Goal: Task Accomplishment & Management: Use online tool/utility

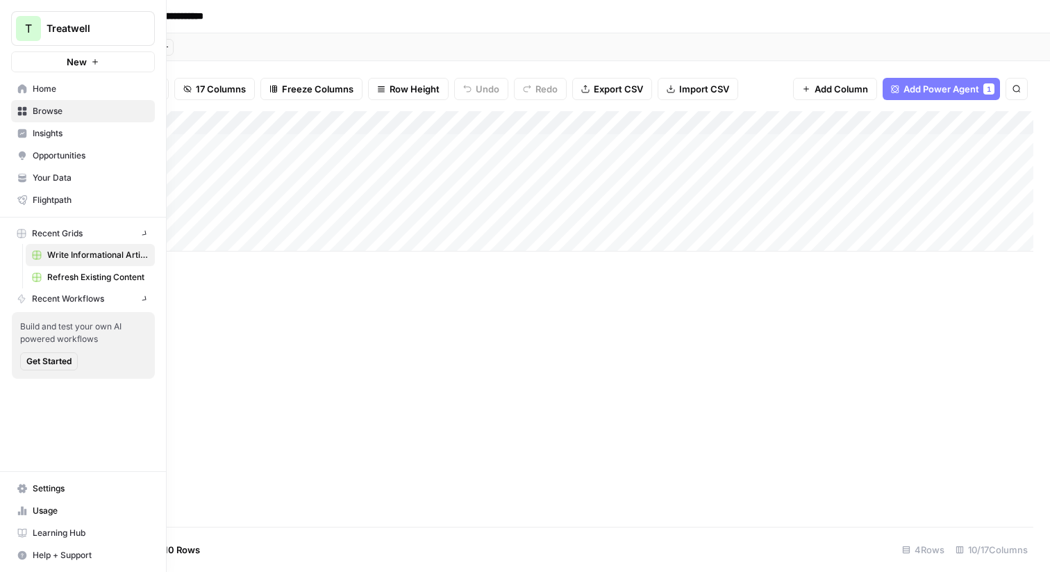
click at [16, 28] on div "T" at bounding box center [28, 28] width 25 height 25
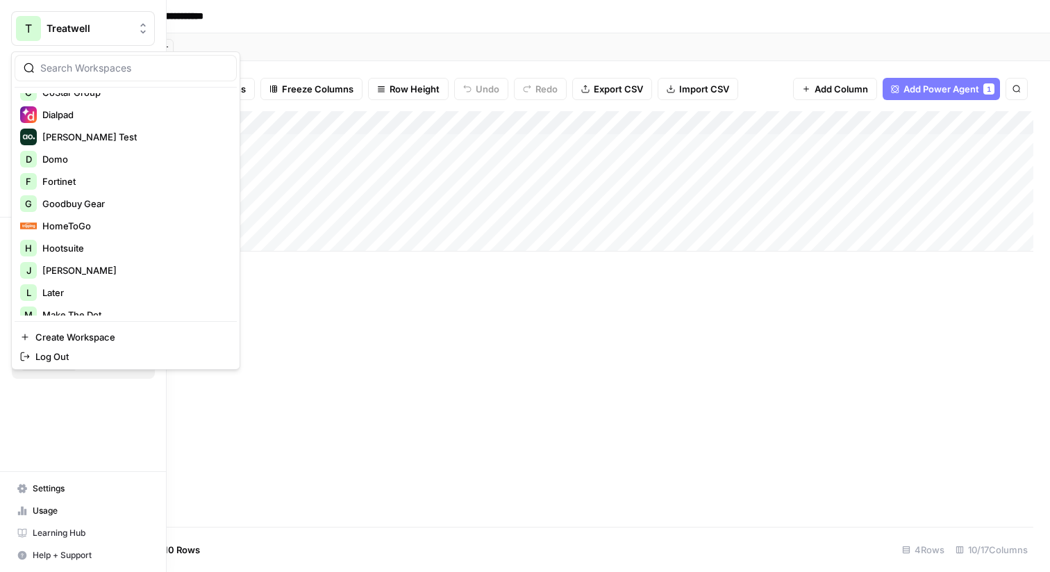
scroll to position [667, 0]
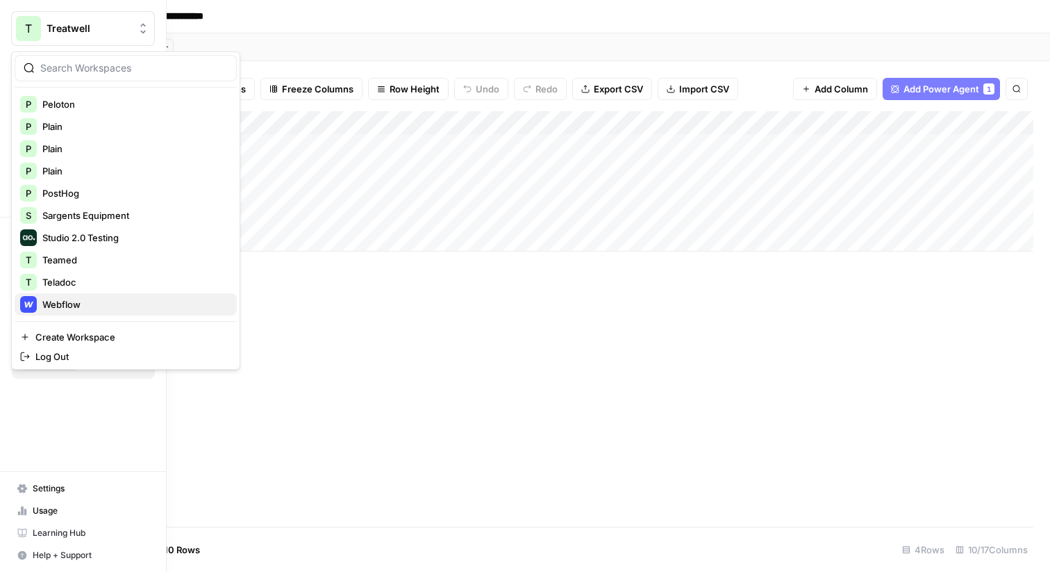
click at [83, 301] on span "Webflow" at bounding box center [133, 304] width 183 height 14
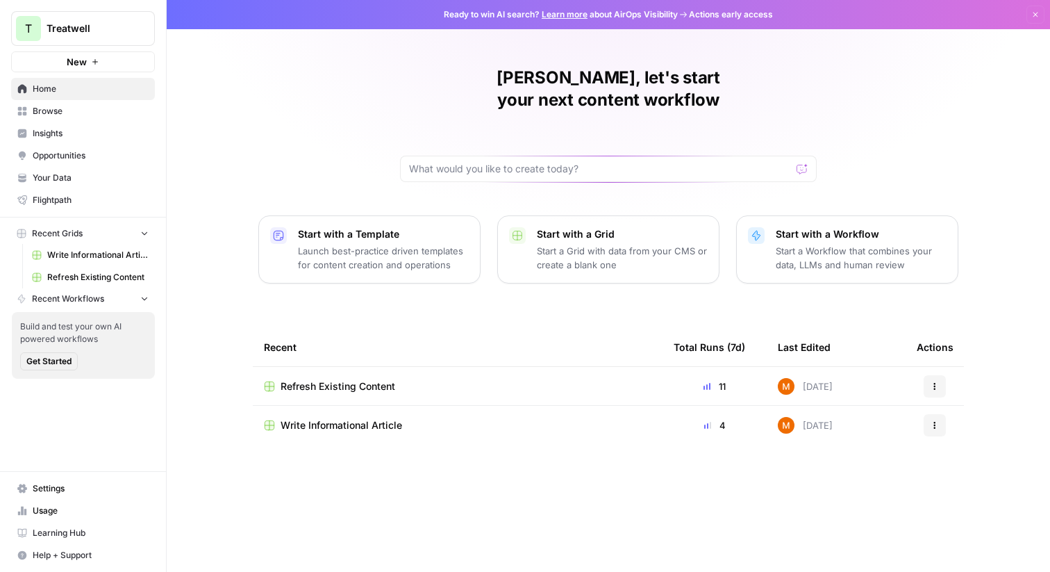
click at [396, 418] on span "Write Informational Article" at bounding box center [342, 425] width 122 height 14
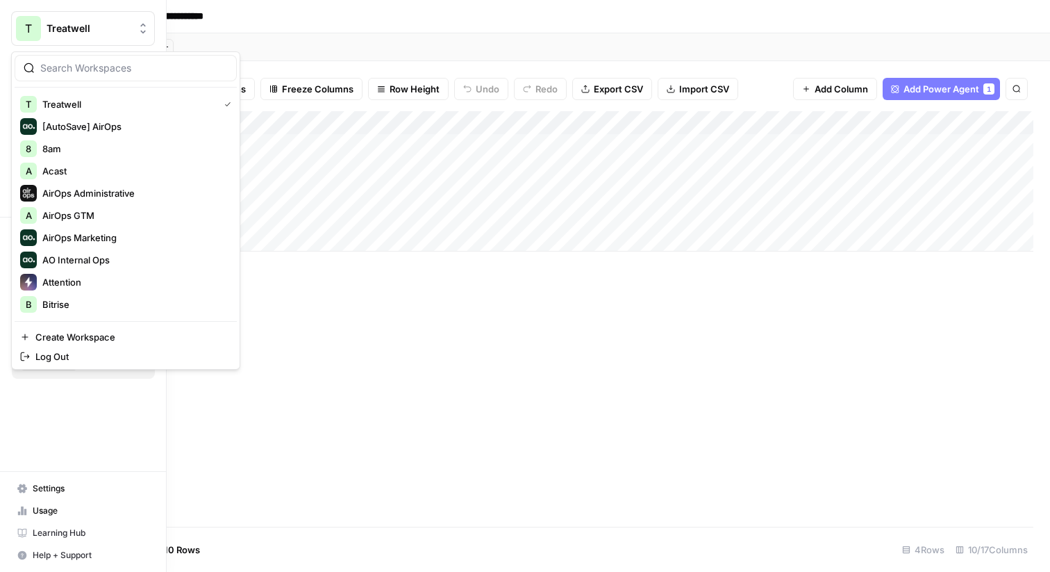
click at [81, 31] on span "Treatwell" at bounding box center [89, 29] width 84 height 14
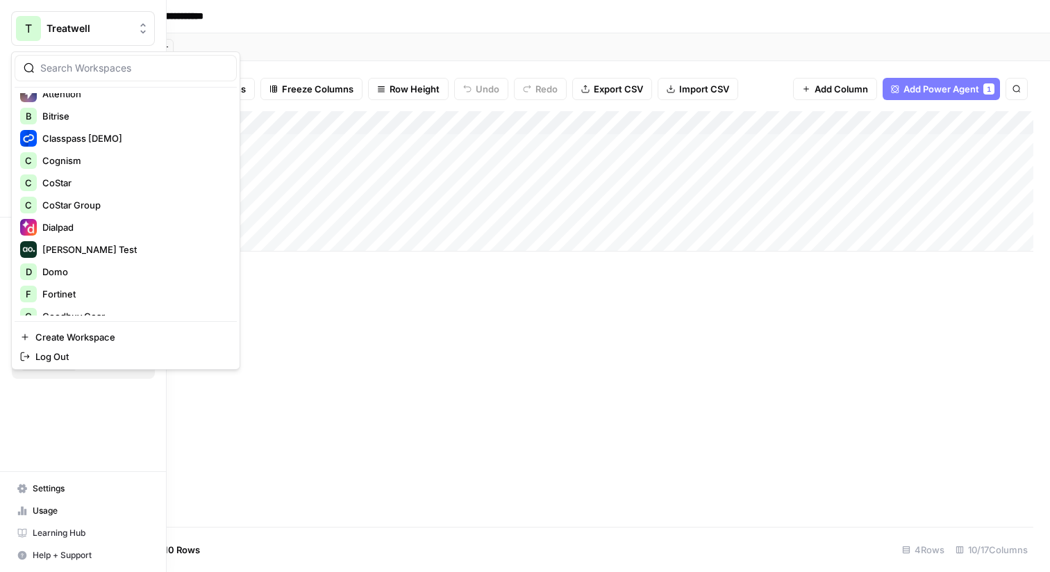
scroll to position [667, 0]
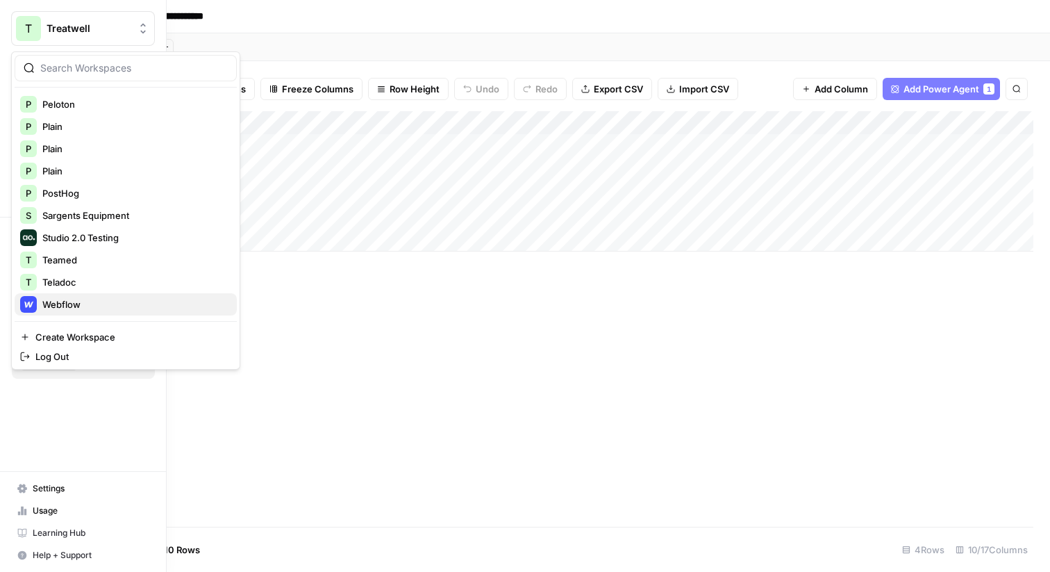
click at [99, 313] on button "Webflow" at bounding box center [126, 304] width 222 height 22
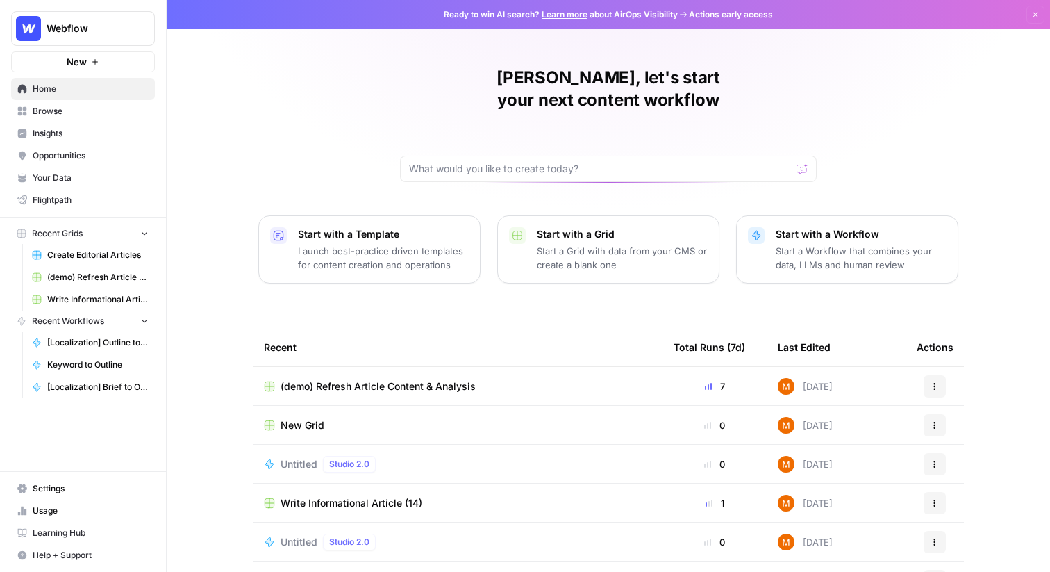
click at [97, 259] on span "Create Editorial Articles" at bounding box center [97, 255] width 101 height 13
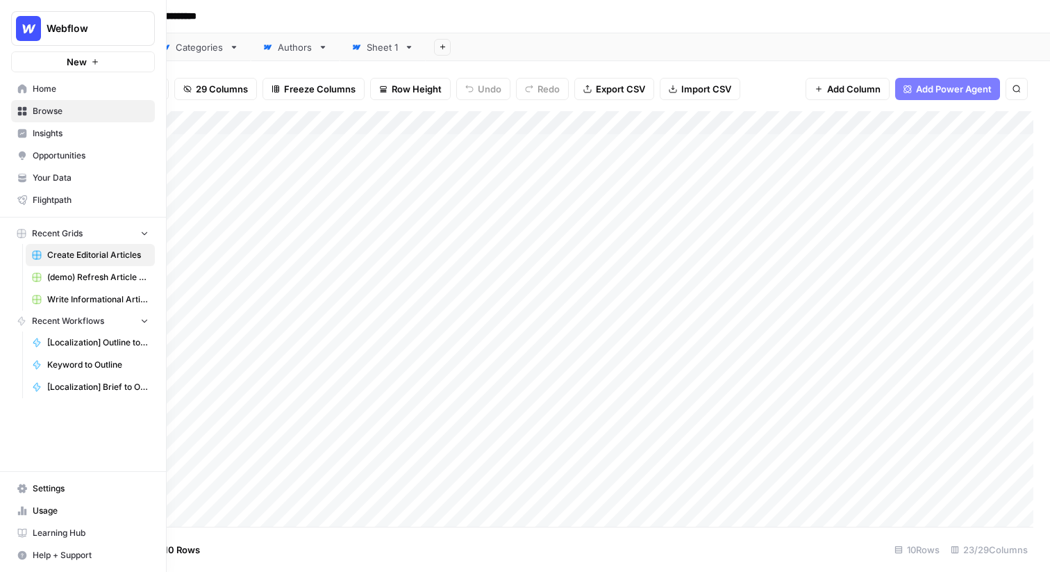
click at [74, 178] on span "Your Data" at bounding box center [91, 178] width 116 height 13
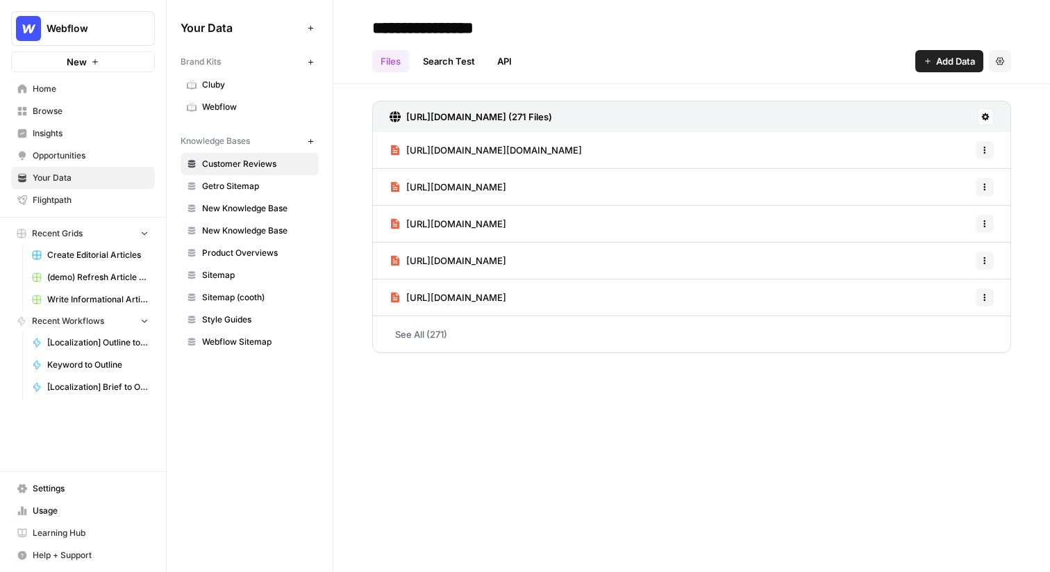
click at [267, 97] on link "Webflow" at bounding box center [250, 107] width 138 height 22
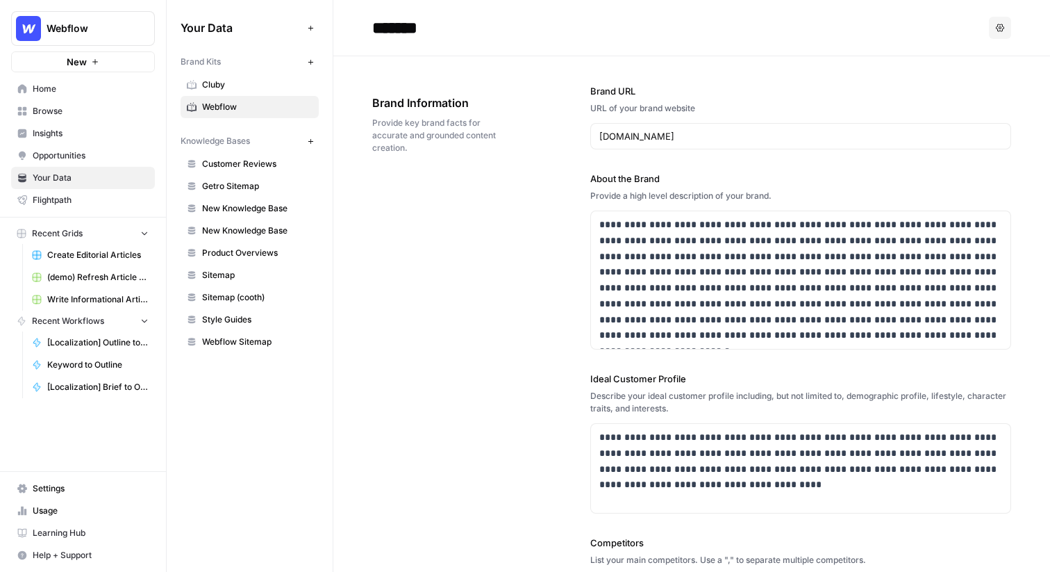
click at [676, 205] on div "**********" at bounding box center [800, 261] width 421 height 178
click at [676, 223] on p "**********" at bounding box center [800, 280] width 403 height 126
click at [619, 222] on p "**********" at bounding box center [800, 280] width 403 height 126
click at [665, 131] on input "[DOMAIN_NAME]" at bounding box center [800, 136] width 403 height 14
click at [642, 254] on p "**********" at bounding box center [800, 280] width 403 height 126
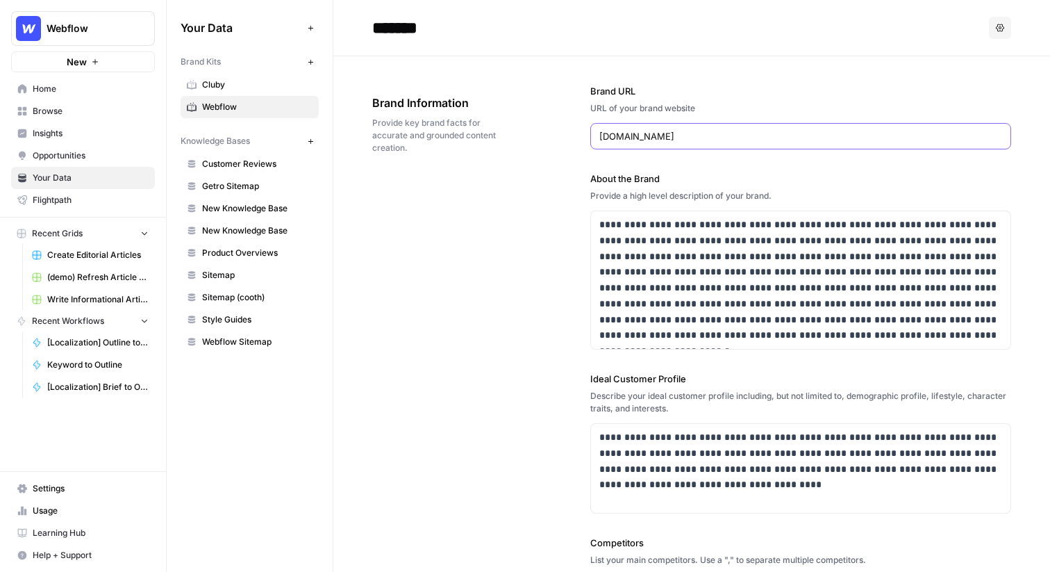
click at [615, 137] on input "[DOMAIN_NAME]" at bounding box center [800, 136] width 403 height 14
click at [631, 132] on input "[DOMAIN_NAME]" at bounding box center [800, 136] width 403 height 14
click at [740, 246] on p "**********" at bounding box center [800, 280] width 403 height 126
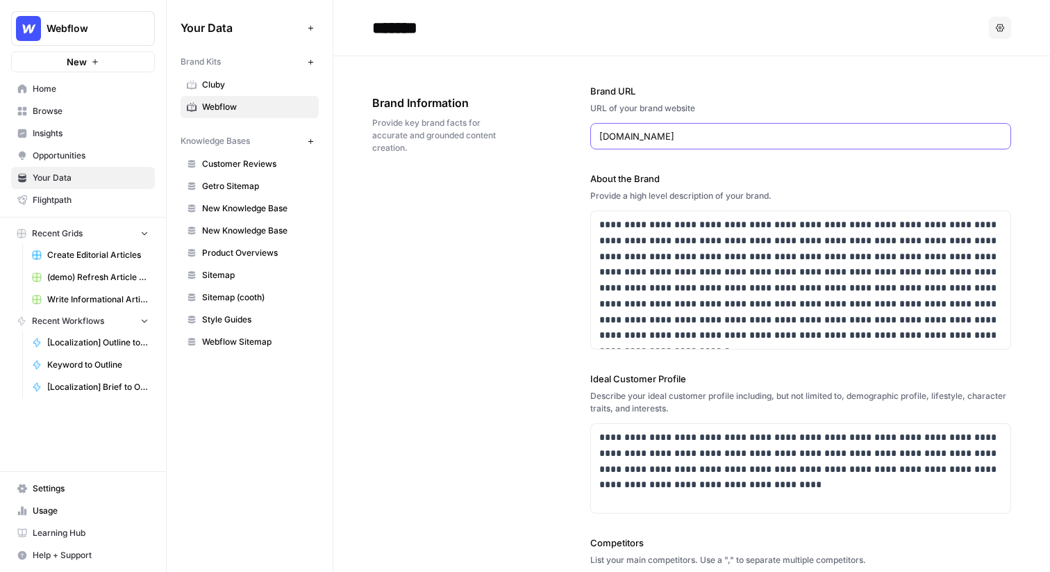
click at [652, 134] on input "[DOMAIN_NAME]" at bounding box center [800, 136] width 403 height 14
click at [612, 218] on p "**********" at bounding box center [800, 280] width 403 height 126
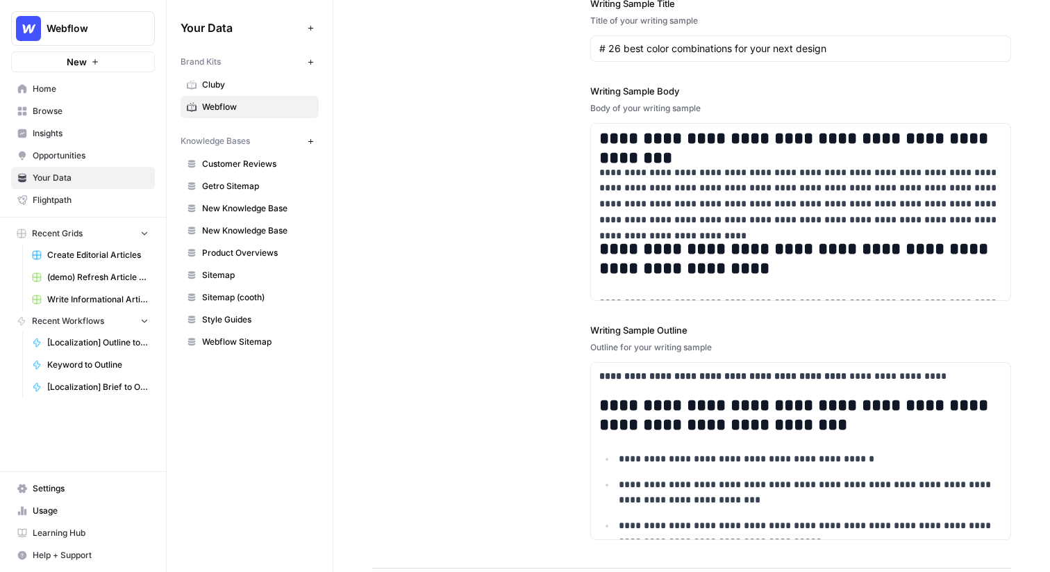
scroll to position [35, 0]
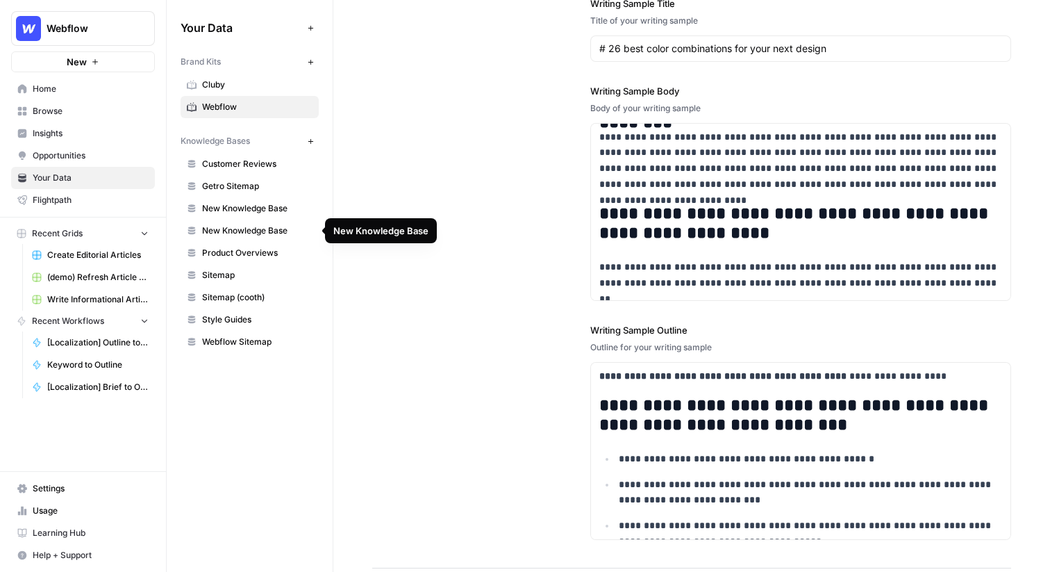
click at [264, 234] on span "New Knowledge Base" at bounding box center [257, 230] width 110 height 13
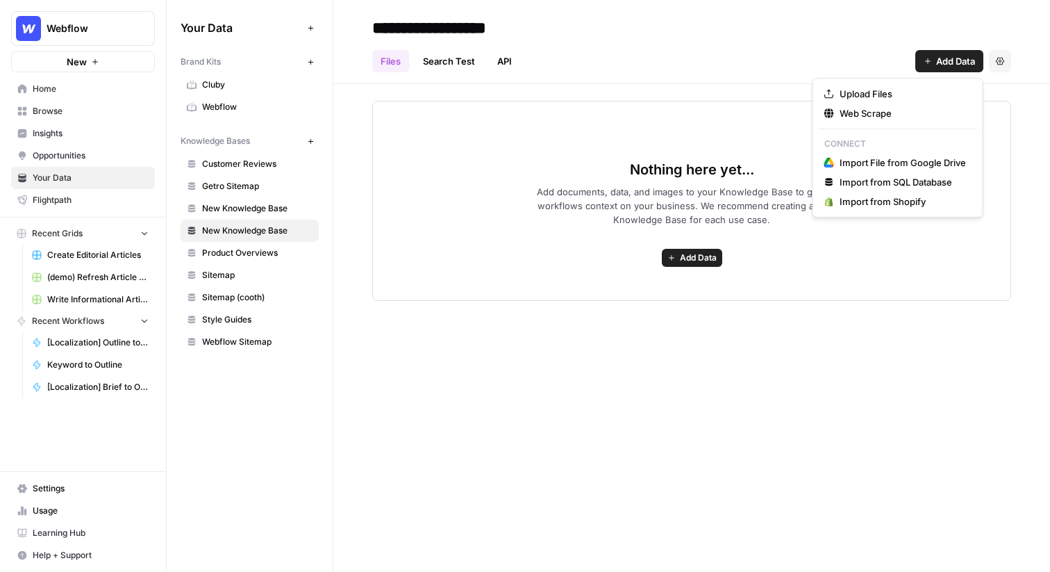
click at [967, 57] on span "Add Data" at bounding box center [955, 61] width 39 height 14
click at [904, 108] on span "Web Scrape" at bounding box center [903, 113] width 126 height 14
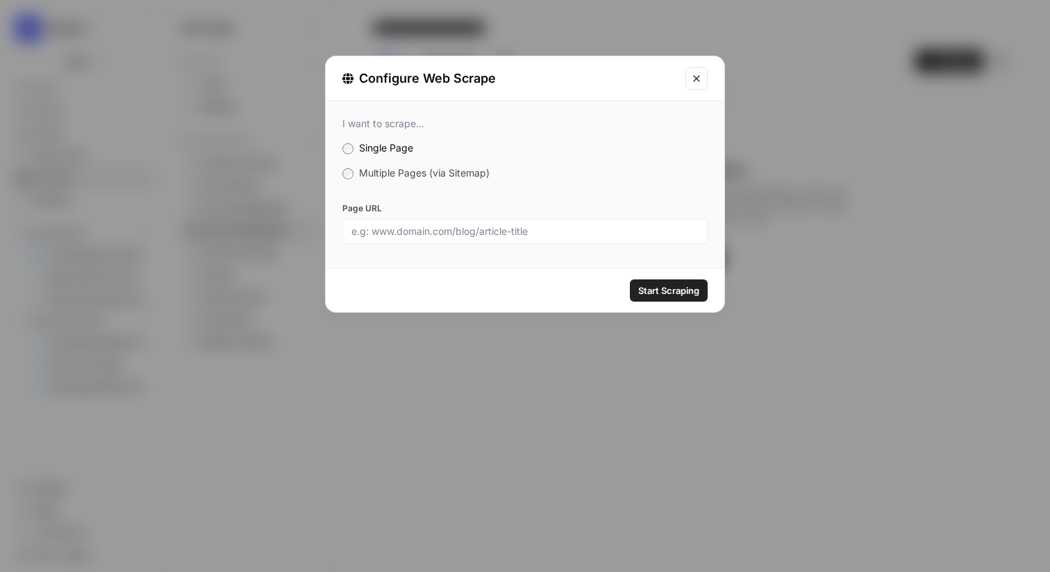
click at [421, 172] on span "Multiple Pages (via Sitemap)" at bounding box center [424, 173] width 131 height 12
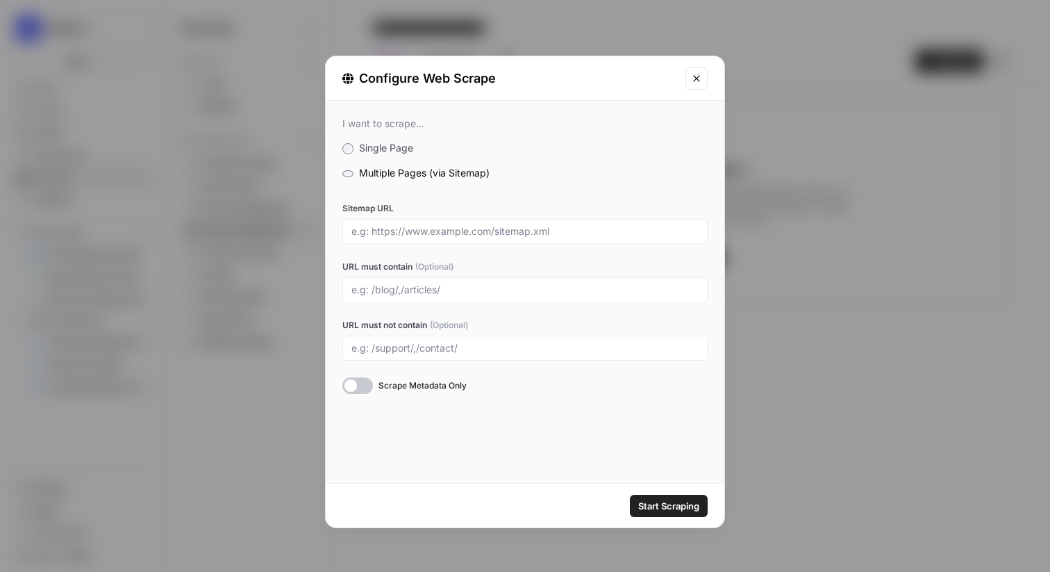
click at [695, 73] on icon "Close modal" at bounding box center [696, 78] width 11 height 11
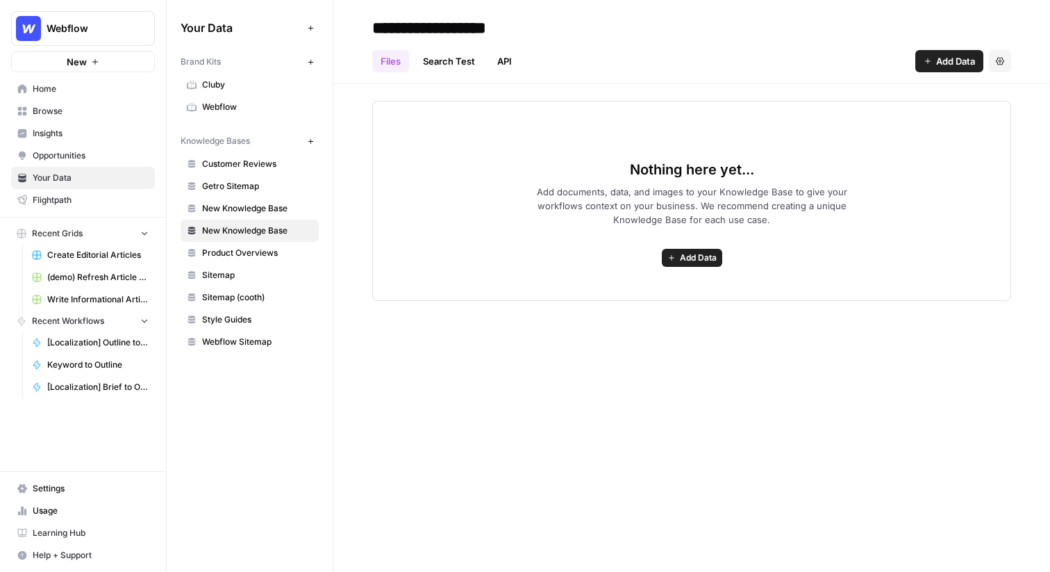
click at [104, 255] on span "Create Editorial Articles" at bounding box center [97, 255] width 101 height 13
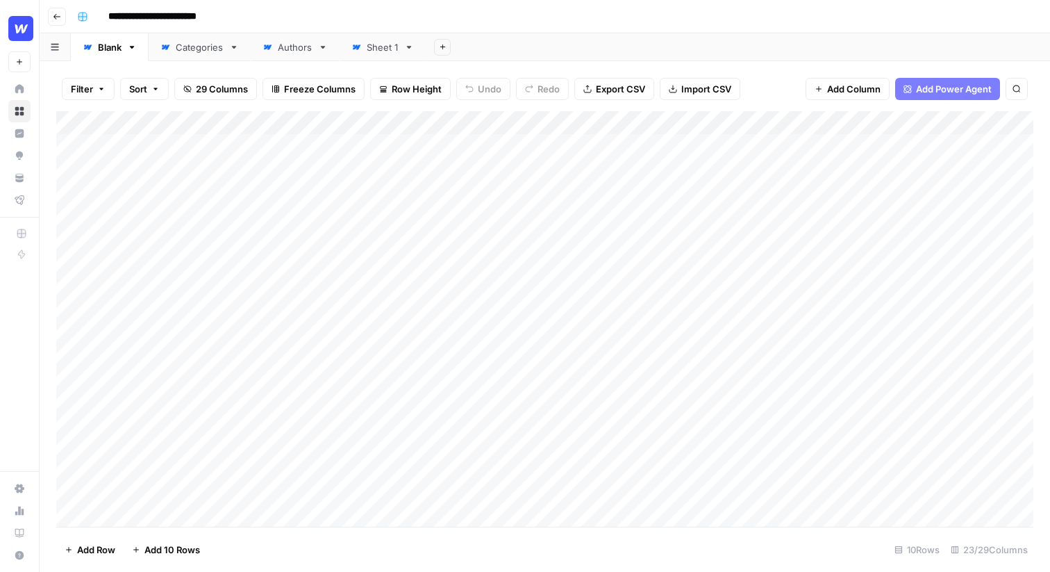
click at [156, 15] on input "**********" at bounding box center [164, 17] width 124 height 22
click at [156, 16] on input "**********" at bounding box center [164, 17] width 124 height 22
click at [375, 7] on div "**********" at bounding box center [554, 17] width 965 height 22
click at [165, 170] on div "Add Column" at bounding box center [544, 318] width 977 height 415
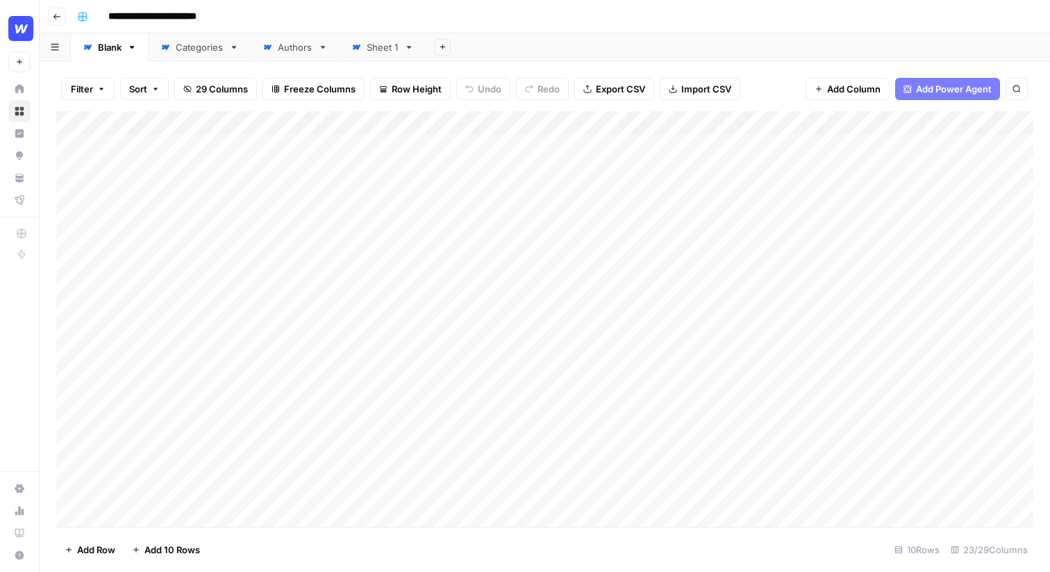
click at [160, 145] on div "Add Column" at bounding box center [544, 318] width 977 height 415
click at [157, 228] on div "Add Column" at bounding box center [544, 318] width 977 height 415
click at [160, 149] on div "Add Column" at bounding box center [544, 318] width 977 height 415
click at [168, 226] on div "Add Column" at bounding box center [544, 318] width 977 height 415
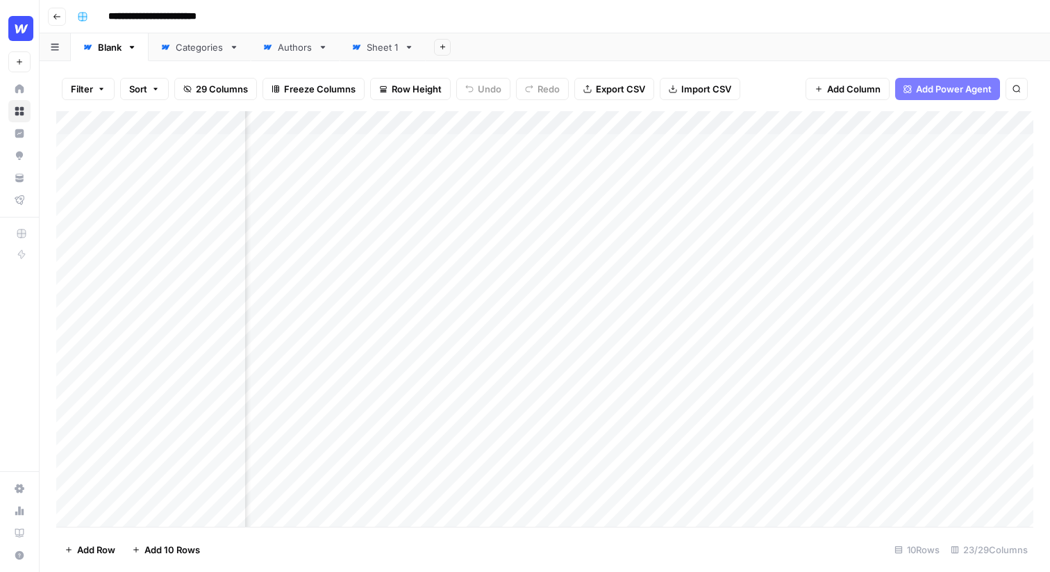
scroll to position [0, 437]
click at [683, 147] on div "Add Column" at bounding box center [544, 318] width 977 height 415
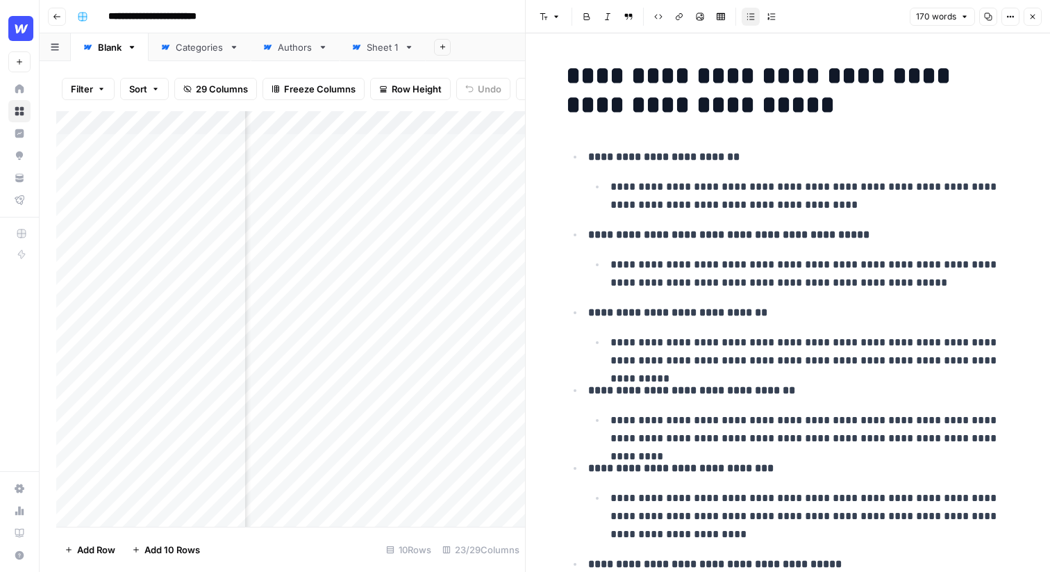
click at [751, 157] on p "**********" at bounding box center [799, 157] width 422 height 18
drag, startPoint x: 831, startPoint y: 201, endPoint x: 654, endPoint y: 201, distance: 177.1
click at [654, 201] on p "**********" at bounding box center [810, 196] width 400 height 36
click at [679, 227] on span "Edit with AI" at bounding box center [697, 229] width 44 height 13
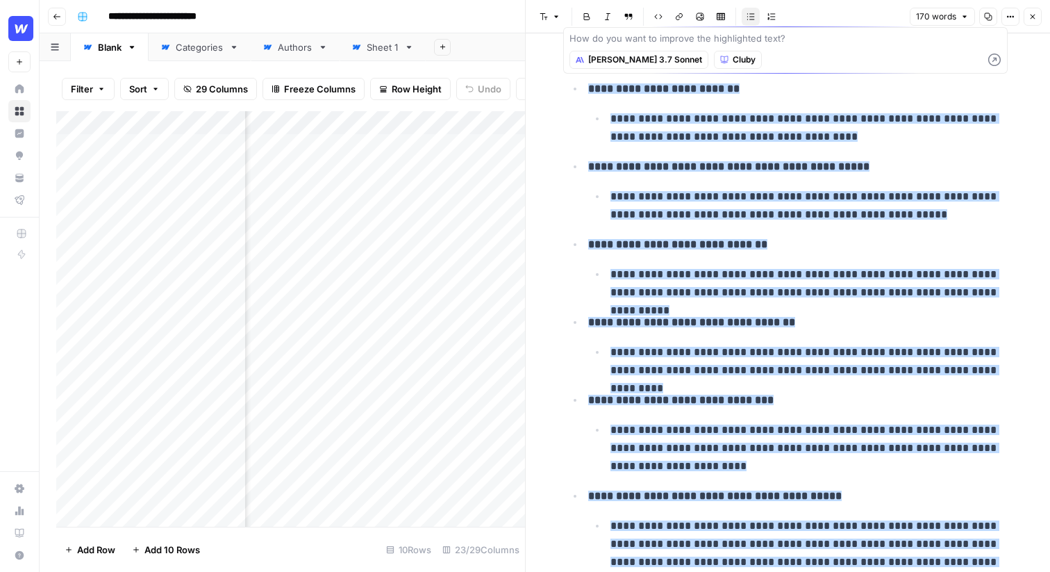
click at [884, 217] on p "**********" at bounding box center [810, 206] width 400 height 36
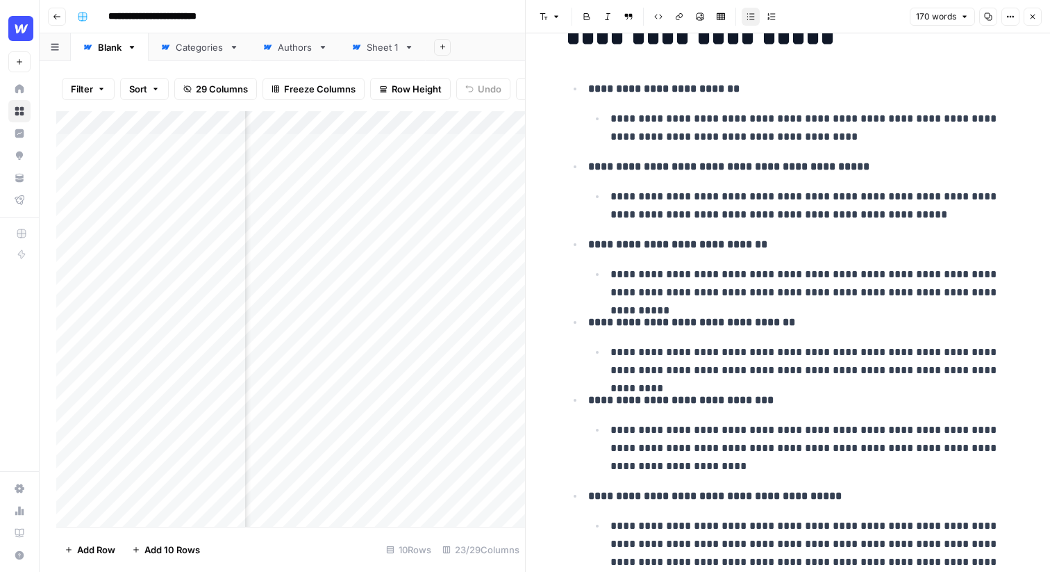
click at [1035, 17] on icon "button" at bounding box center [1032, 17] width 8 height 8
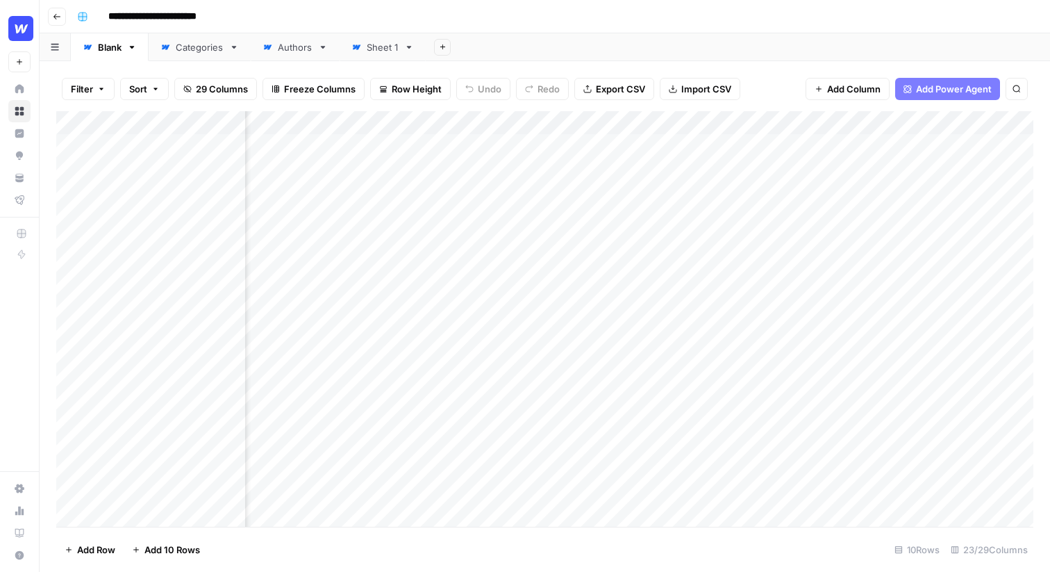
scroll to position [0, 549]
click at [569, 144] on div "Add Column" at bounding box center [544, 318] width 977 height 415
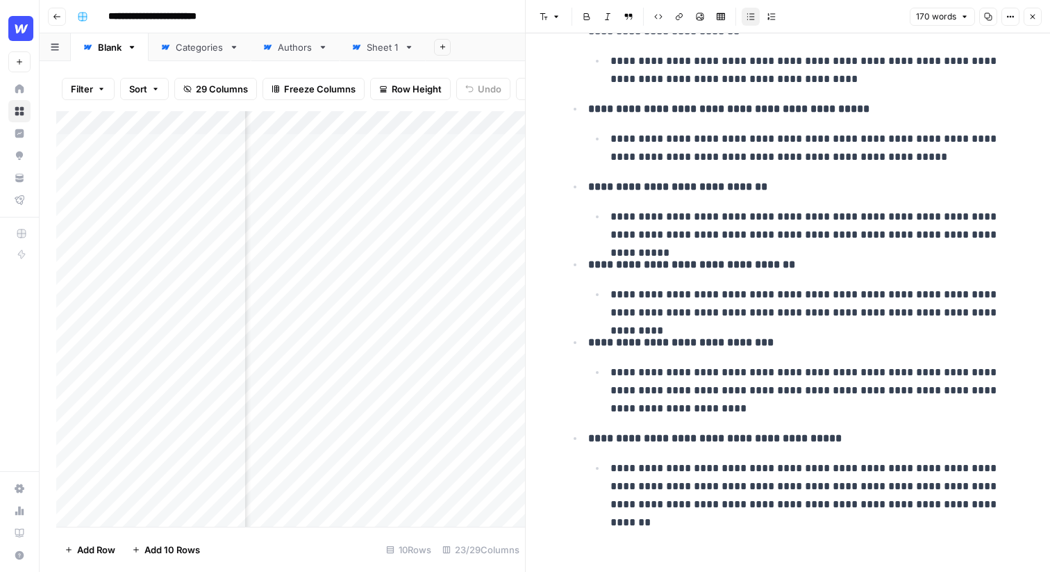
scroll to position [0, 349]
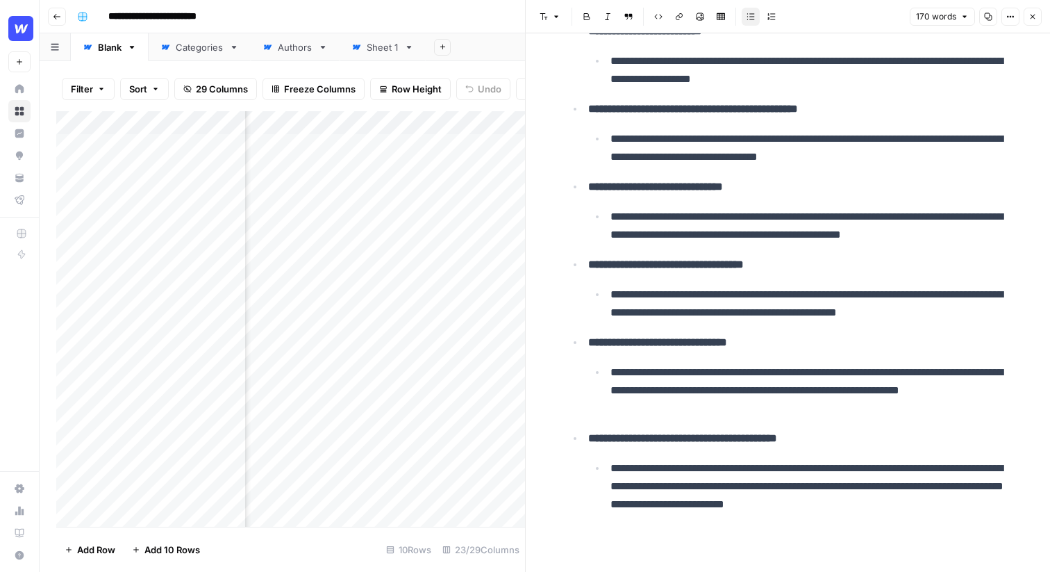
click at [419, 144] on div "Add Column" at bounding box center [290, 318] width 469 height 415
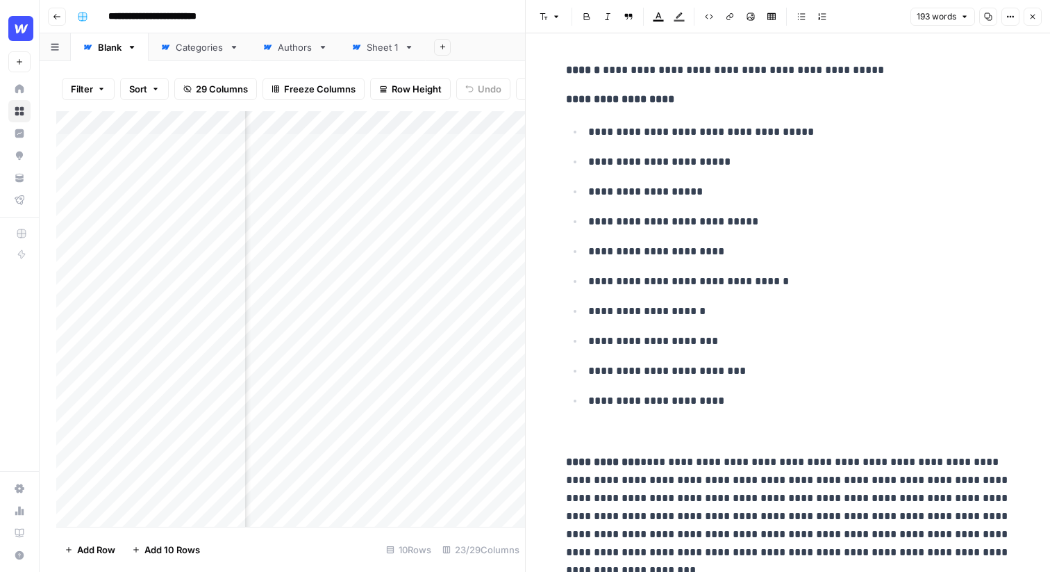
click at [1030, 17] on icon "button" at bounding box center [1032, 17] width 8 height 8
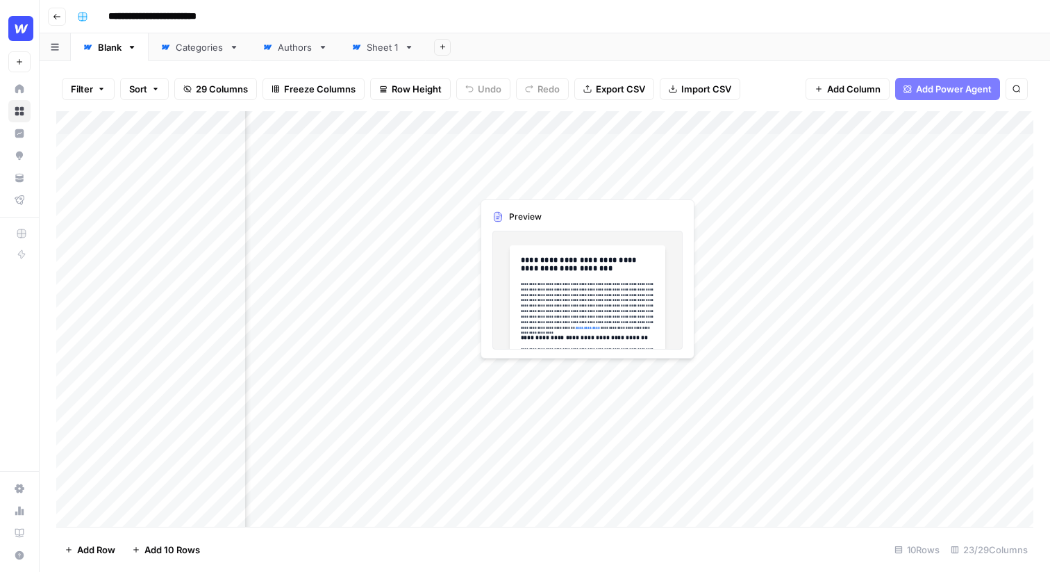
scroll to position [0, 883]
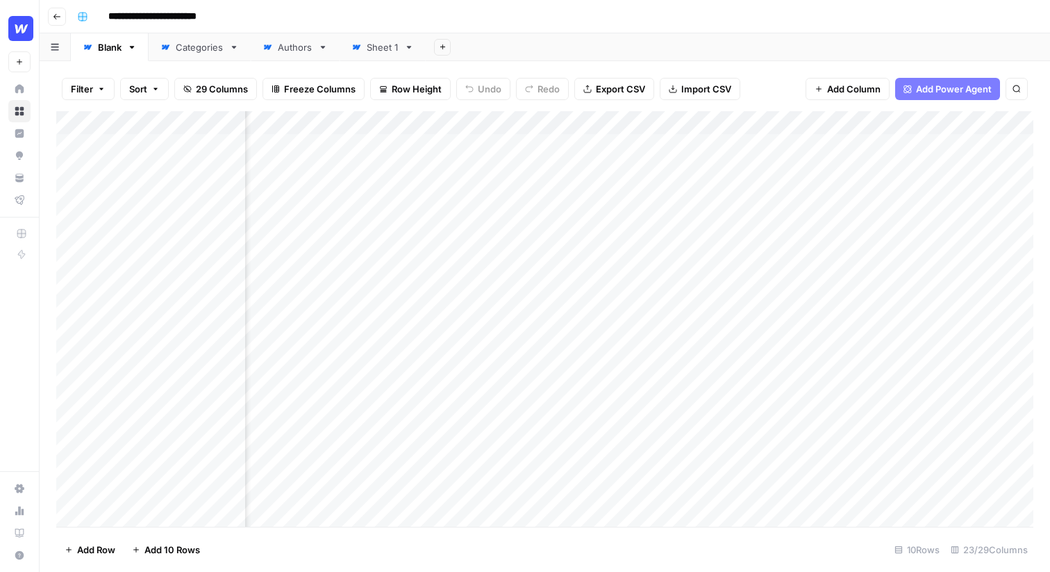
click at [488, 144] on div "Add Column" at bounding box center [544, 318] width 977 height 415
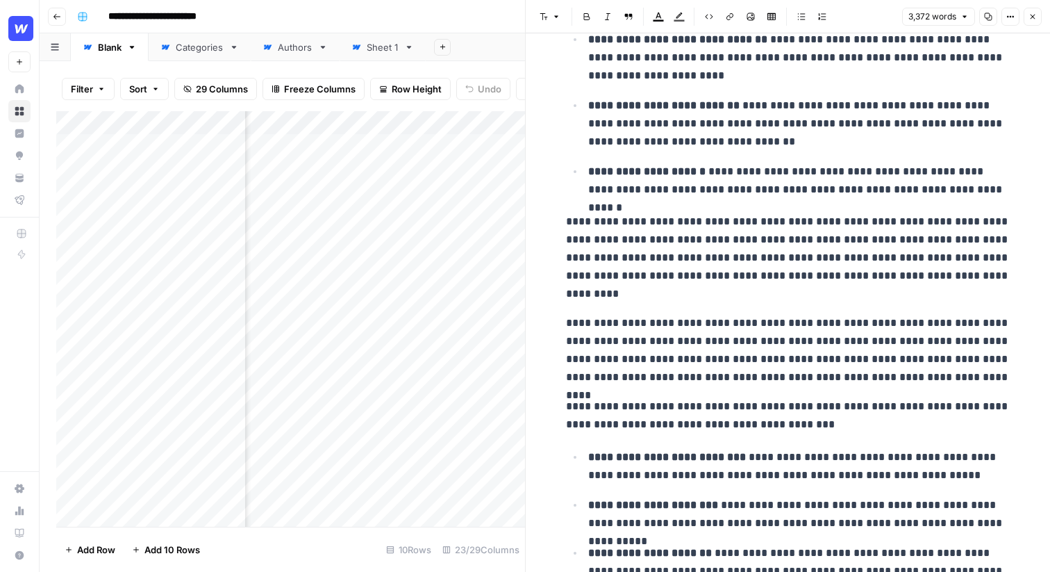
scroll to position [1147, 0]
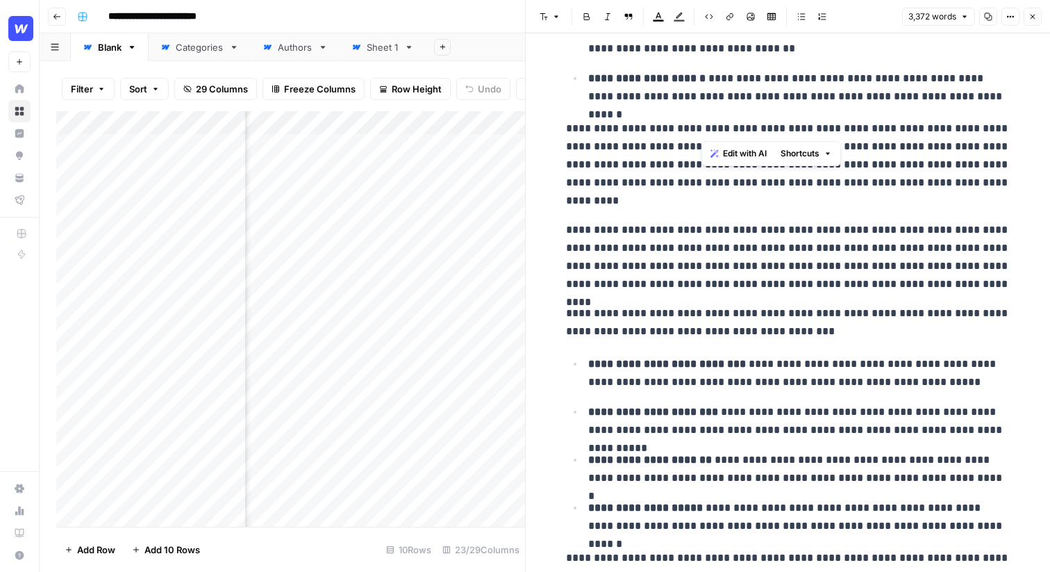
drag, startPoint x: 936, startPoint y: 130, endPoint x: 674, endPoint y: 130, distance: 262.5
click at [674, 130] on p "**********" at bounding box center [788, 164] width 444 height 90
click at [618, 149] on p "**********" at bounding box center [788, 164] width 444 height 90
click at [1036, 22] on button "Close" at bounding box center [1033, 17] width 18 height 18
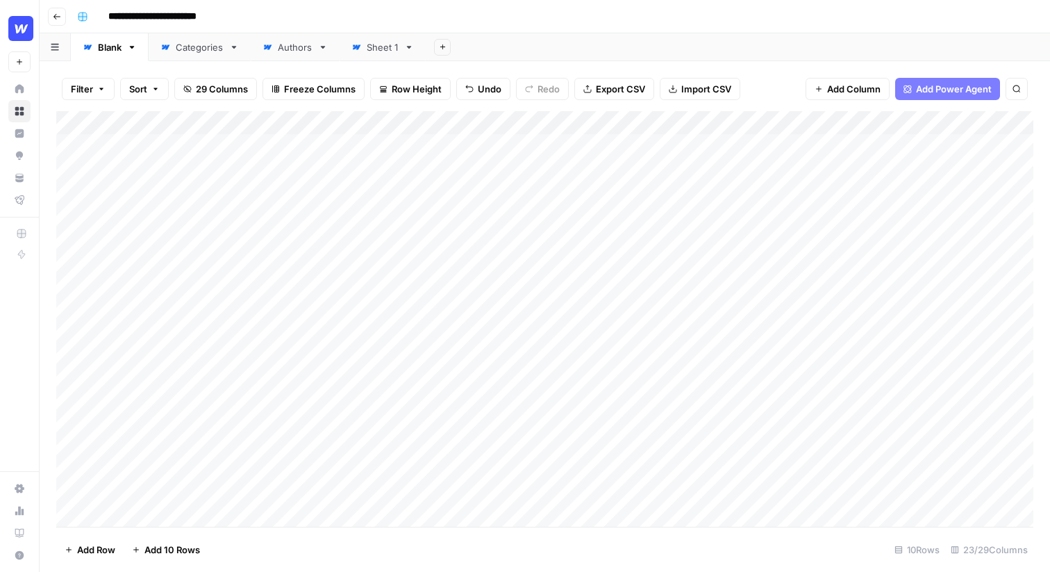
click at [599, 124] on div "Add Column" at bounding box center [544, 318] width 977 height 415
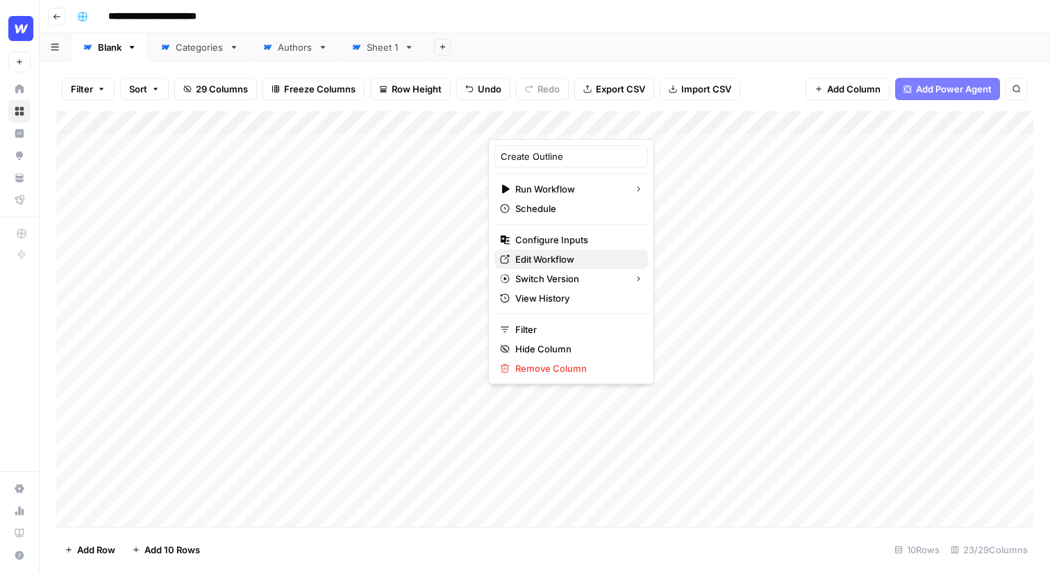
click at [546, 261] on span "Edit Workflow" at bounding box center [576, 259] width 122 height 14
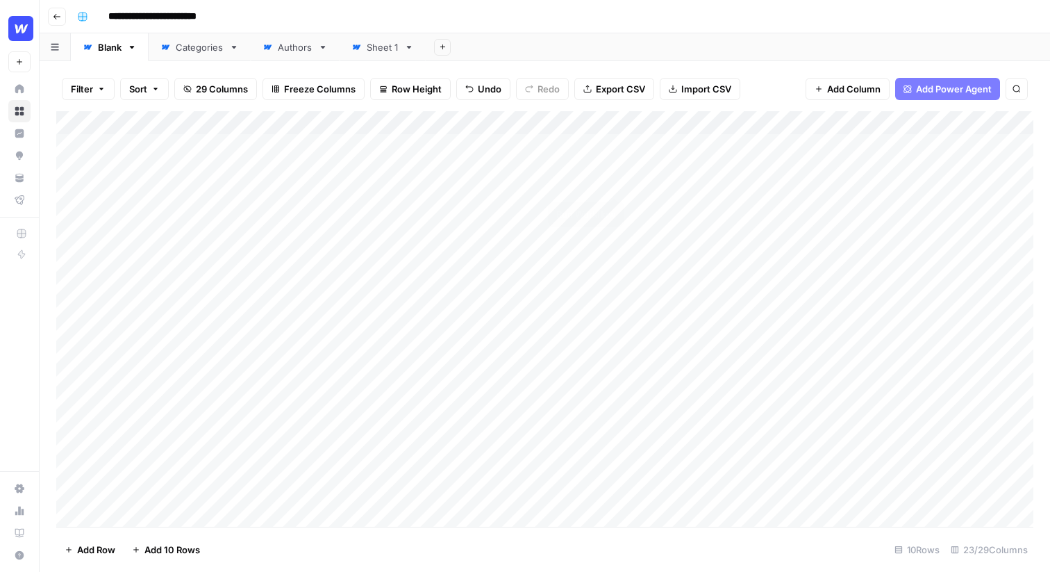
click at [609, 147] on div "Add Column" at bounding box center [544, 318] width 977 height 415
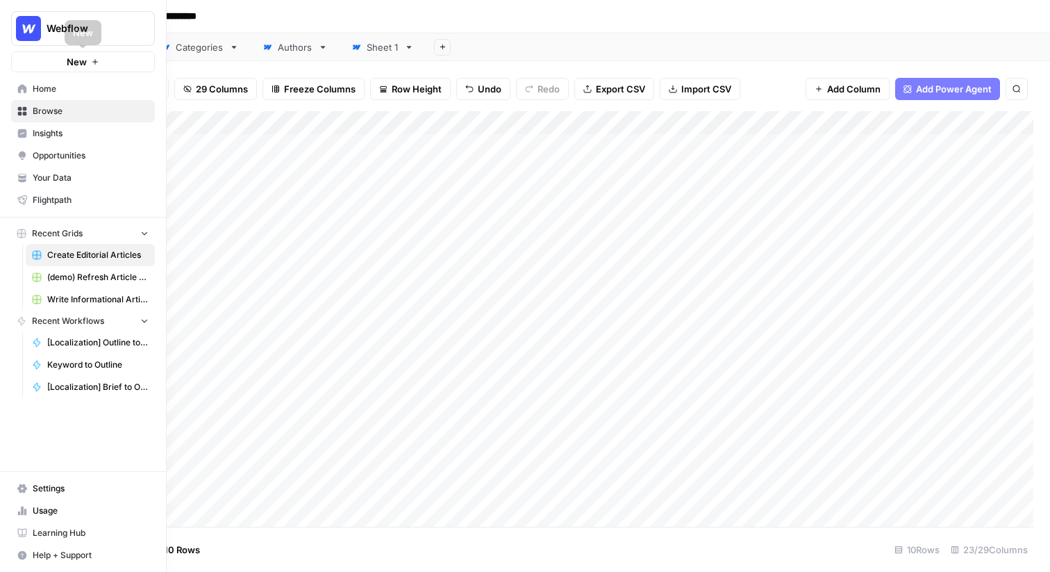
click at [41, 71] on button "New" at bounding box center [83, 61] width 144 height 21
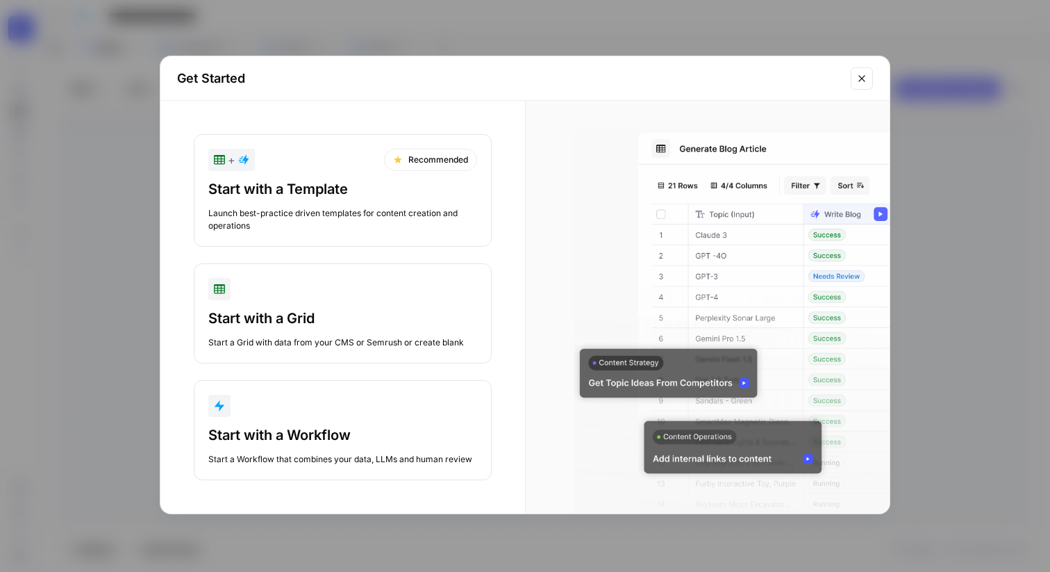
click at [281, 178] on button "+ Recommended Start with a Template Launch best-practice driven templates for c…" at bounding box center [343, 190] width 298 height 113
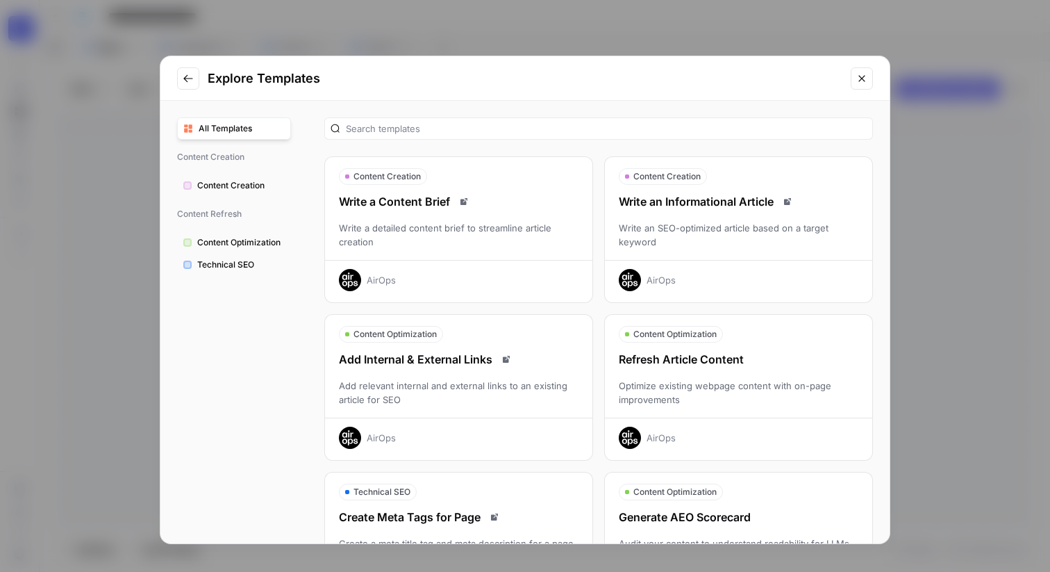
click at [861, 73] on icon "Close modal" at bounding box center [861, 78] width 11 height 11
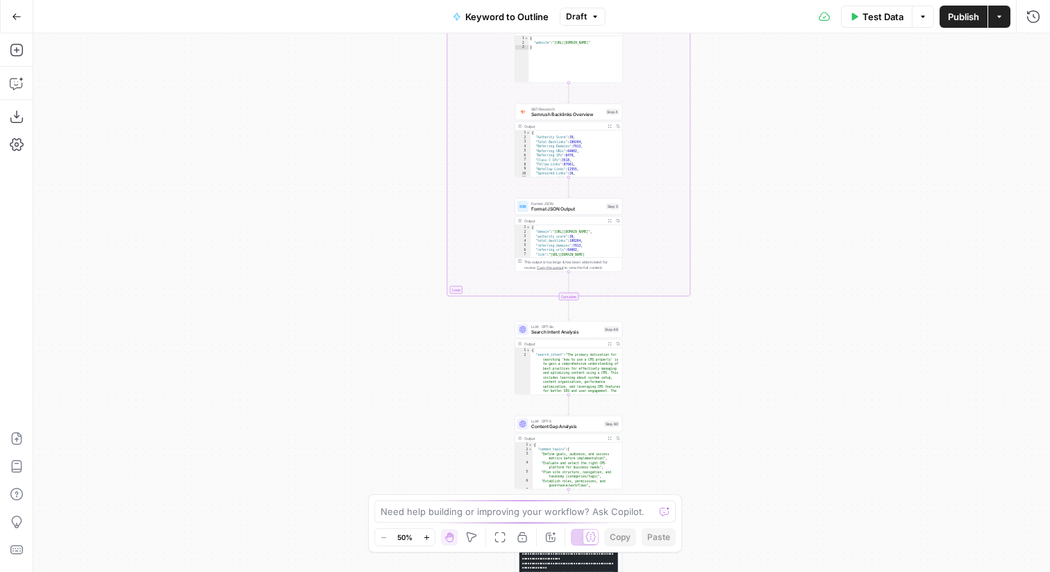
drag, startPoint x: 377, startPoint y: 142, endPoint x: 349, endPoint y: 408, distance: 267.4
click at [348, 409] on div "true false Workflow Input Settings Inputs LLM · GPT-4o Search Query Step 40 Out…" at bounding box center [541, 302] width 1017 height 538
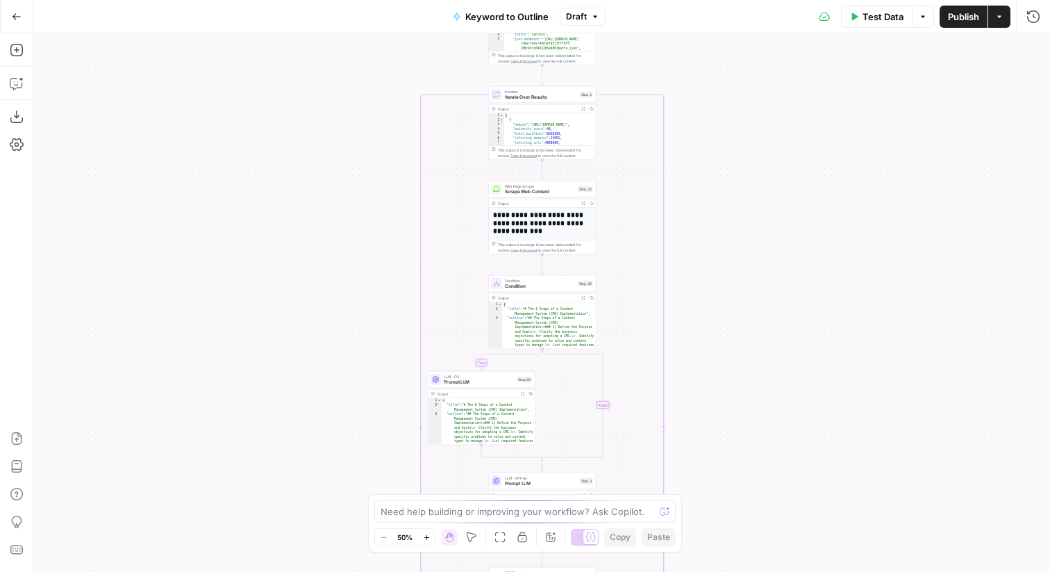
drag, startPoint x: 331, startPoint y: 213, endPoint x: 330, endPoint y: 468, distance: 255.6
click at [330, 469] on div "true false Workflow Input Settings Inputs LLM · GPT-4o Search Query Step 40 Out…" at bounding box center [541, 302] width 1017 height 538
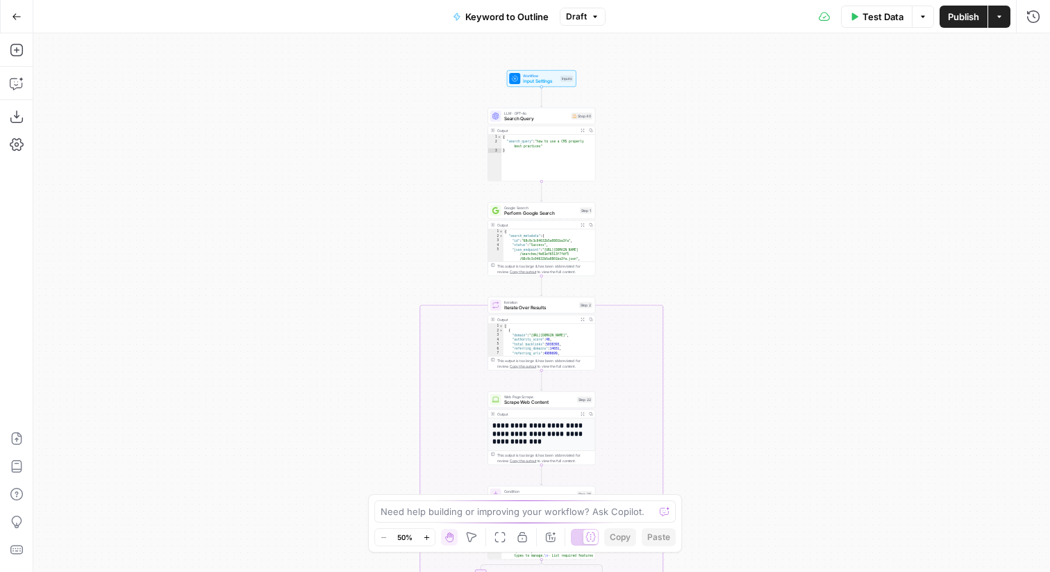
drag, startPoint x: 327, startPoint y: 253, endPoint x: 326, endPoint y: 463, distance: 209.0
click at [326, 463] on div "true false Workflow Input Settings Inputs LLM · GPT-4o Search Query Step 40 Out…" at bounding box center [541, 302] width 1017 height 538
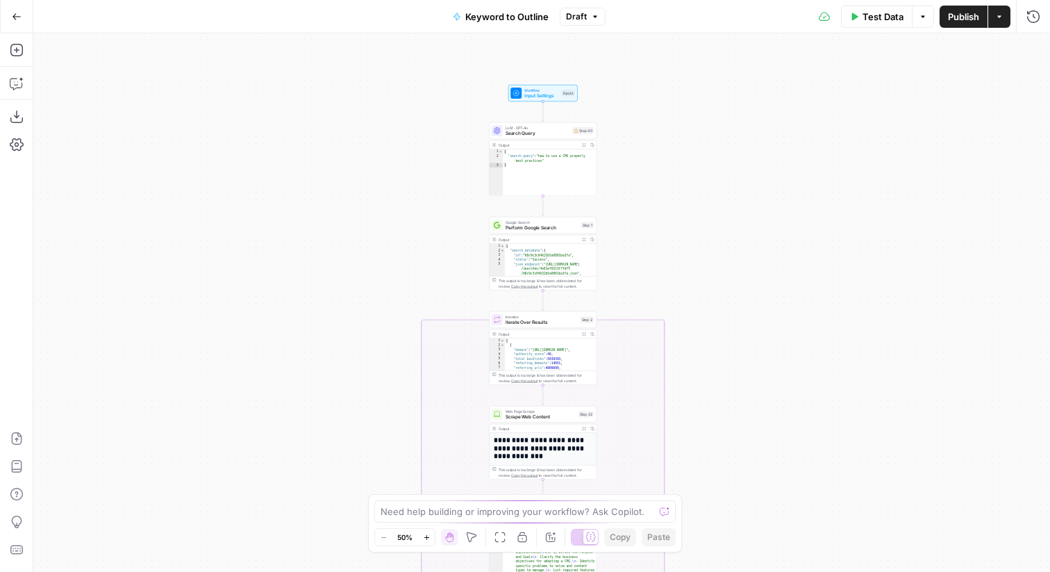
drag, startPoint x: 317, startPoint y: 331, endPoint x: 319, endPoint y: 340, distance: 9.9
click at [319, 341] on div "true false Workflow Input Settings Inputs LLM · GPT-4o Search Query Step 40 Out…" at bounding box center [541, 302] width 1017 height 538
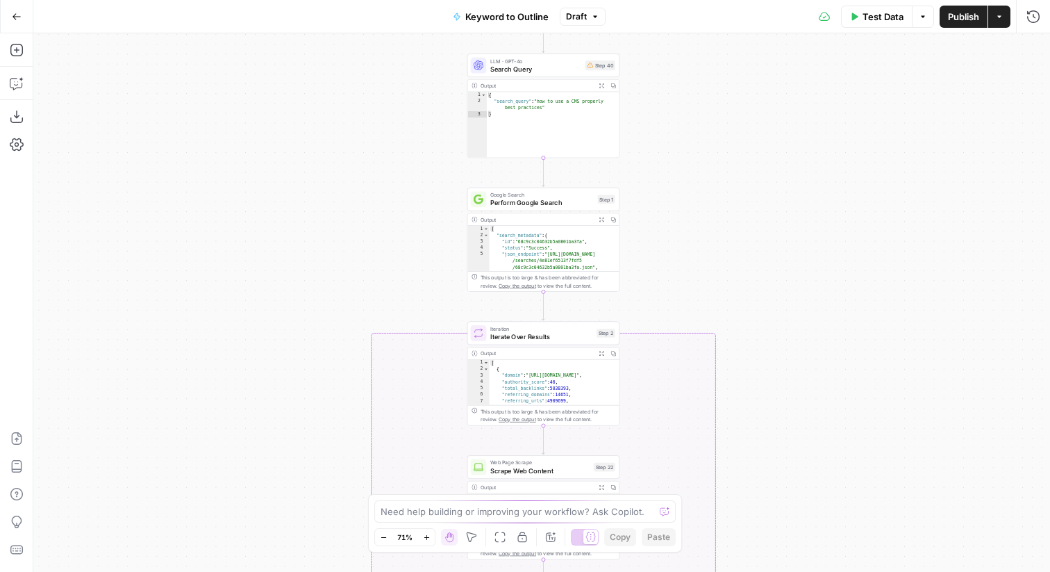
drag, startPoint x: 319, startPoint y: 340, endPoint x: 319, endPoint y: 385, distance: 45.1
click at [319, 385] on div "true false Workflow Input Settings Inputs LLM · GPT-4o Search Query Step 40 Out…" at bounding box center [541, 302] width 1017 height 538
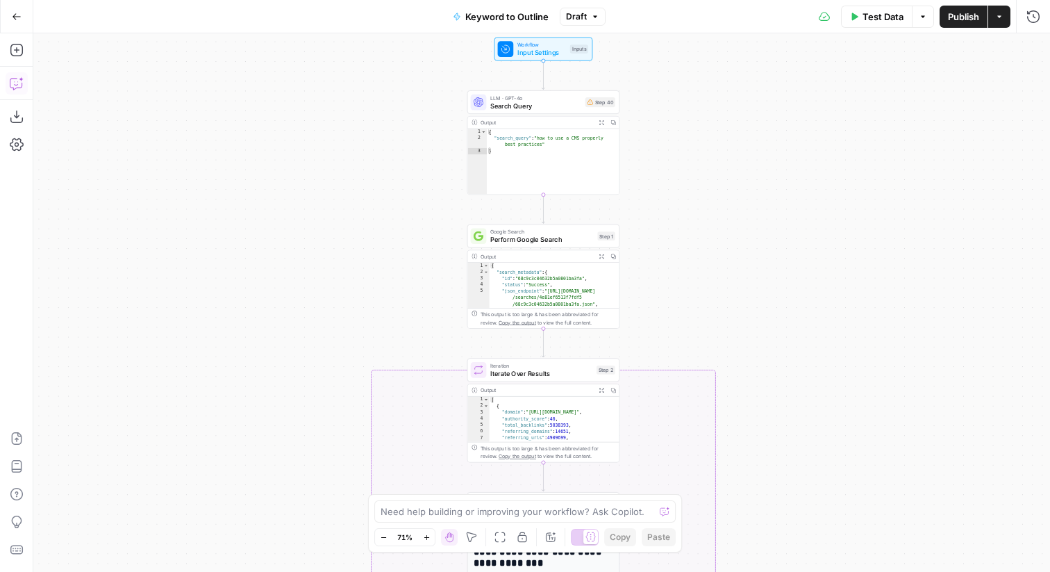
click at [19, 88] on icon "button" at bounding box center [16, 83] width 12 height 11
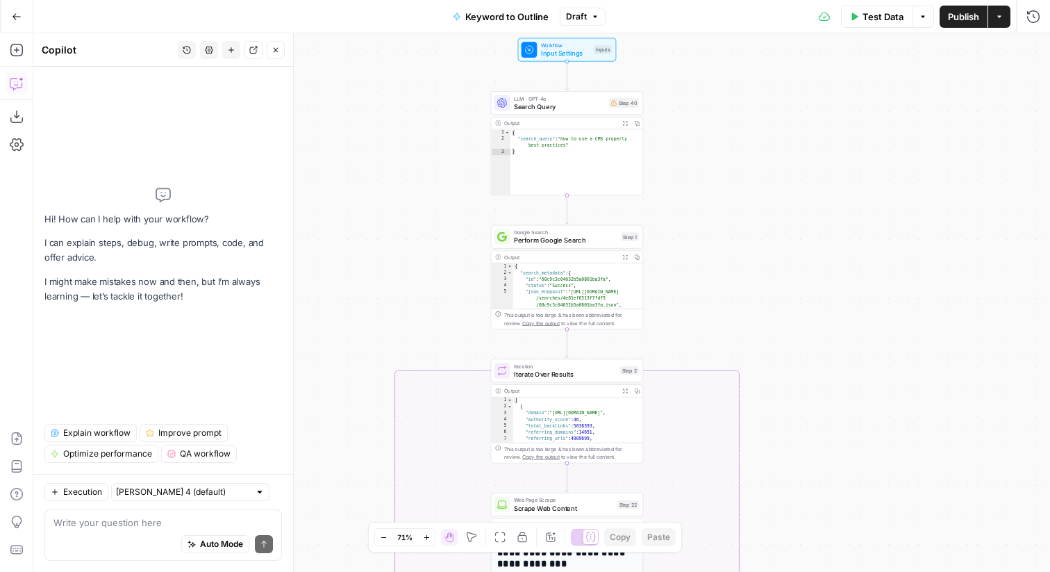
drag, startPoint x: 399, startPoint y: 256, endPoint x: 424, endPoint y: 258, distance: 24.4
click at [424, 258] on div "true false Workflow Input Settings Inputs LLM · GPT-4o Search Query Step 40 Out…" at bounding box center [541, 302] width 1017 height 538
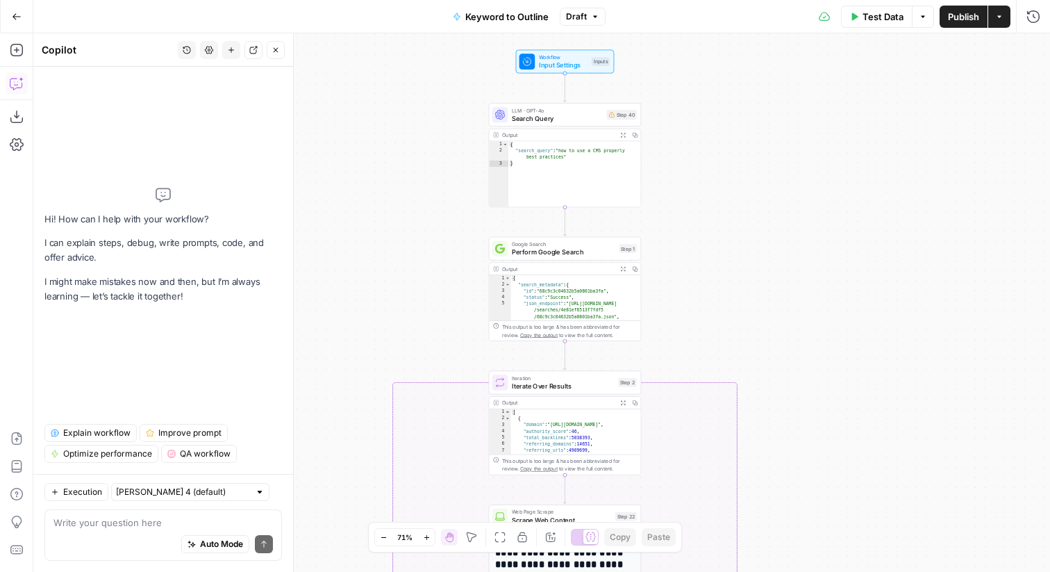
drag, startPoint x: 924, startPoint y: 174, endPoint x: 922, endPoint y: 185, distance: 10.8
click at [922, 185] on div "true false Workflow Input Settings Inputs LLM · GPT-4o Search Query Step 40 Out…" at bounding box center [541, 302] width 1017 height 538
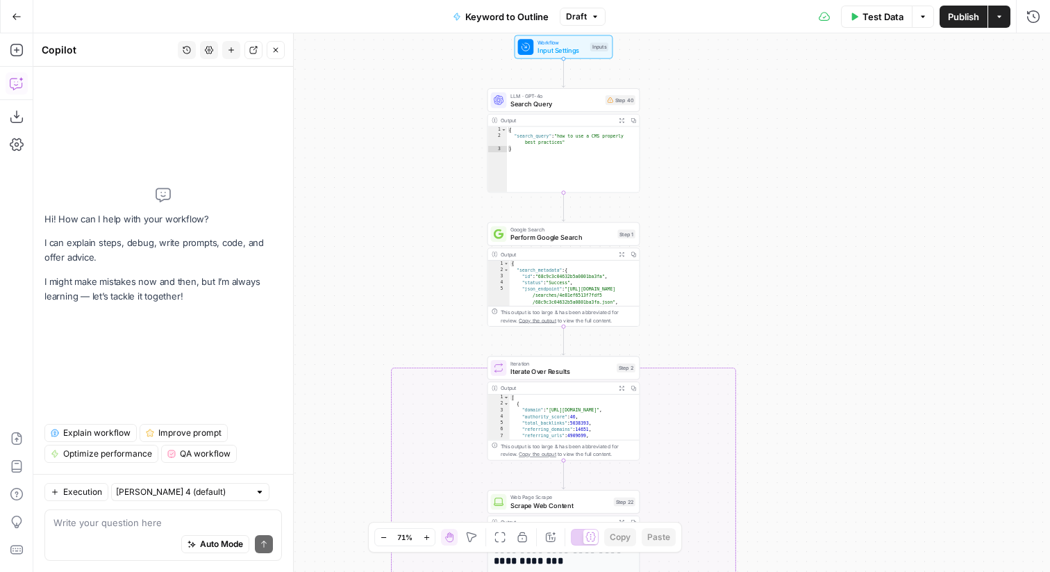
drag, startPoint x: 795, startPoint y: 134, endPoint x: 783, endPoint y: 110, distance: 27.3
click at [783, 110] on div "true false Workflow Input Settings Inputs LLM · GPT-4o Search Query Step 40 Out…" at bounding box center [541, 302] width 1017 height 538
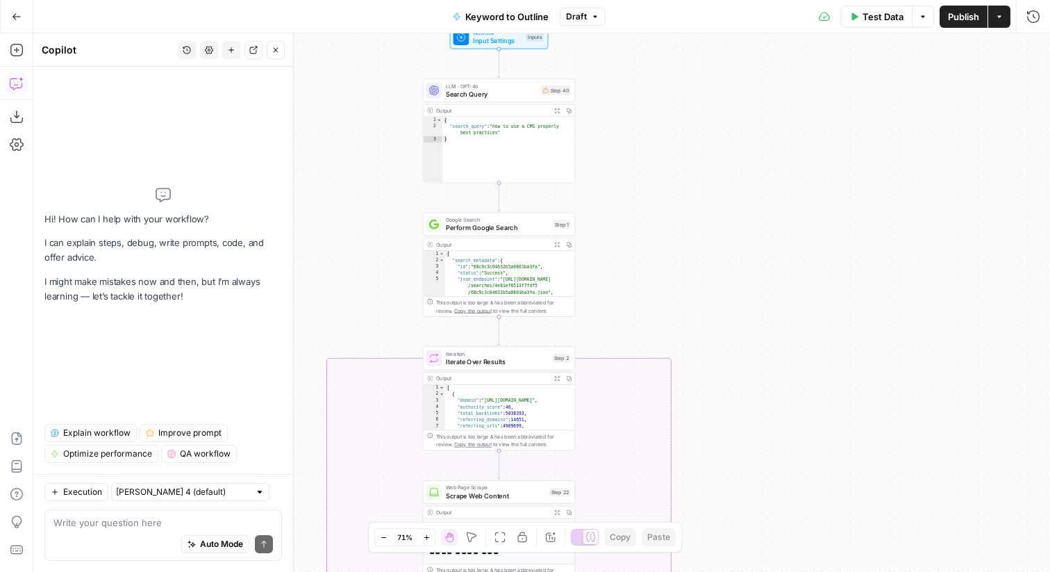
drag, startPoint x: 747, startPoint y: 110, endPoint x: 682, endPoint y: 112, distance: 65.3
click at [682, 112] on div "true false Workflow Input Settings Inputs LLM · GPT-4o Search Query Step 40 Out…" at bounding box center [541, 302] width 1017 height 538
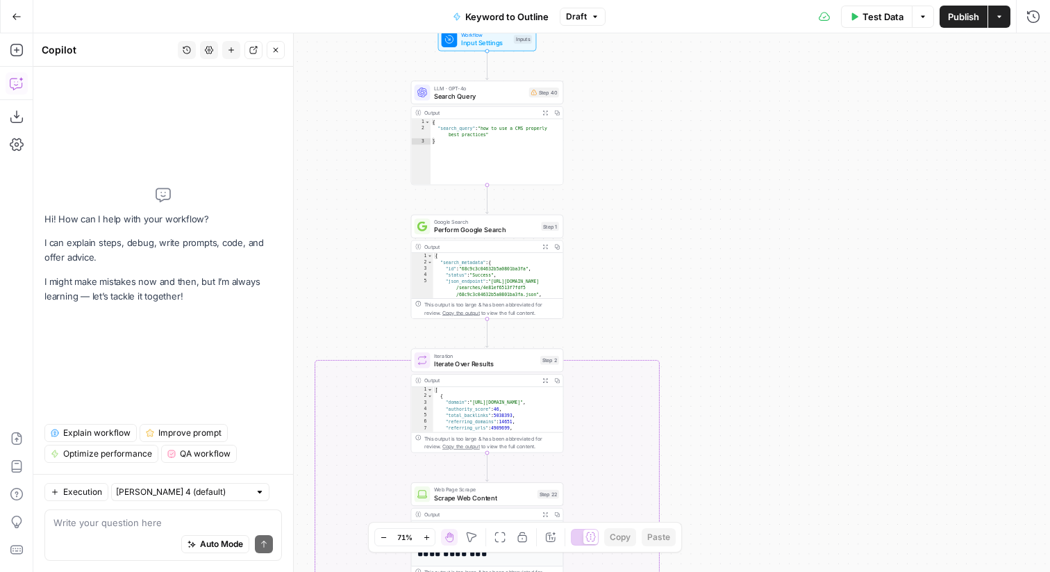
click at [99, 430] on span "Explain workflow" at bounding box center [96, 432] width 67 height 13
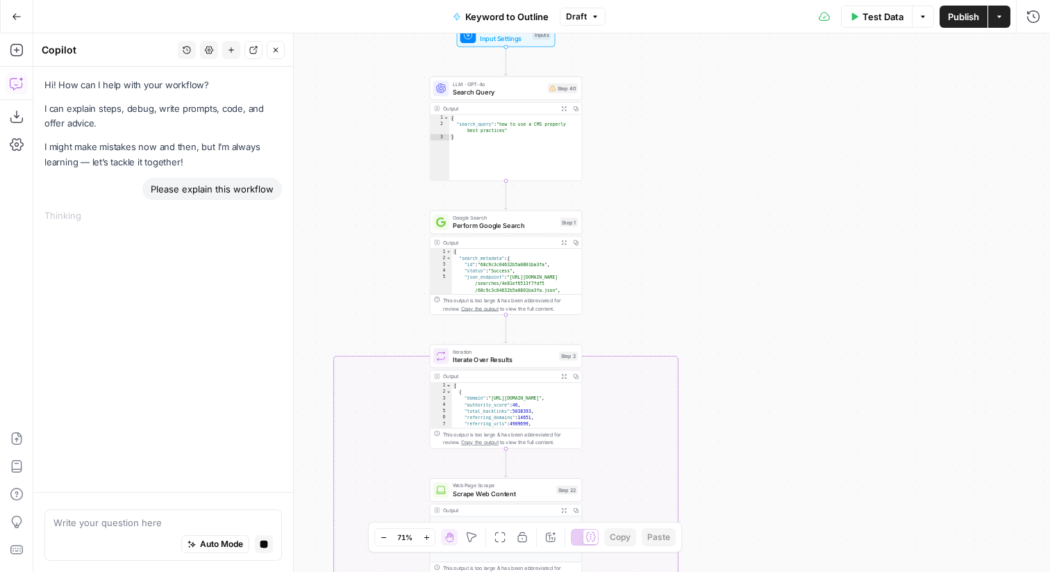
drag, startPoint x: 336, startPoint y: 208, endPoint x: 355, endPoint y: 204, distance: 19.2
click at [355, 204] on div "true false Workflow Input Settings Inputs LLM · GPT-4o Search Query Step 40 Out…" at bounding box center [541, 302] width 1017 height 538
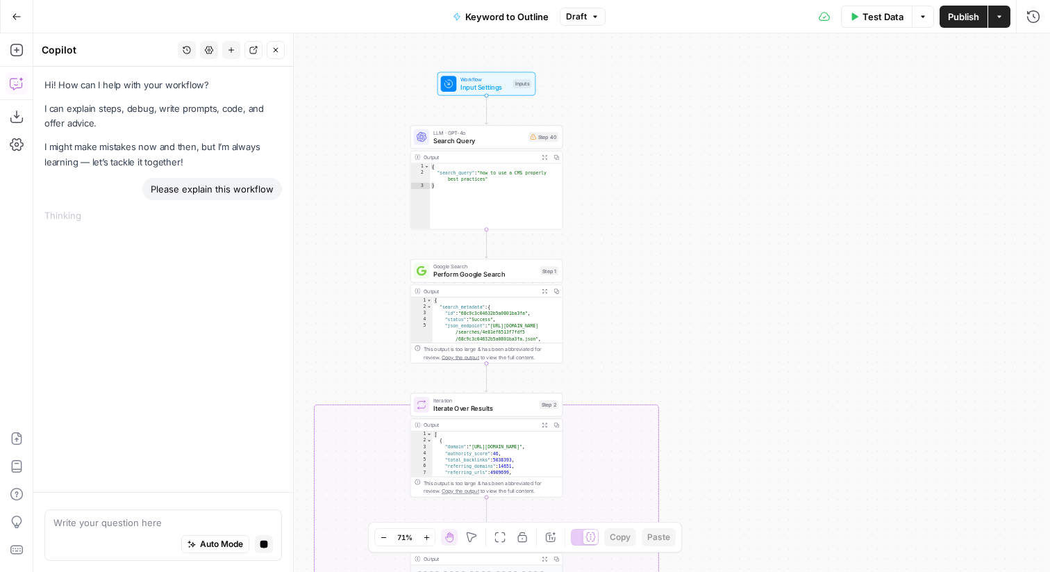
drag, startPoint x: 352, startPoint y: 197, endPoint x: 333, endPoint y: 244, distance: 50.8
click at [333, 244] on div "true false Workflow Input Settings Inputs LLM · GPT-4o Search Query Step 40 Out…" at bounding box center [541, 302] width 1017 height 538
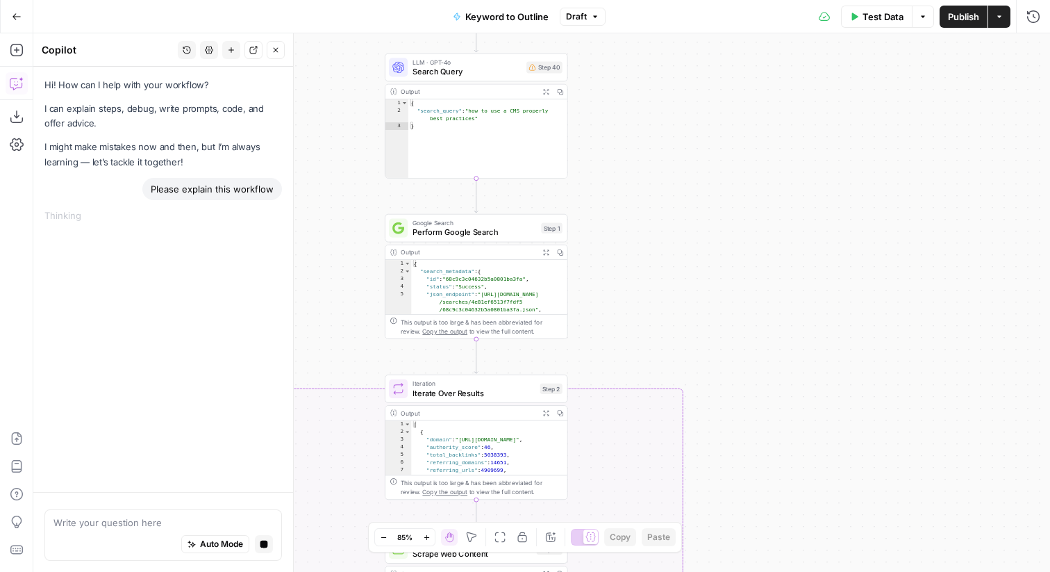
drag, startPoint x: 333, startPoint y: 244, endPoint x: 332, endPoint y: 195, distance: 49.3
click at [335, 194] on div "true false Workflow Input Settings Inputs LLM · GPT-4o Search Query Step 40 Out…" at bounding box center [541, 302] width 1017 height 538
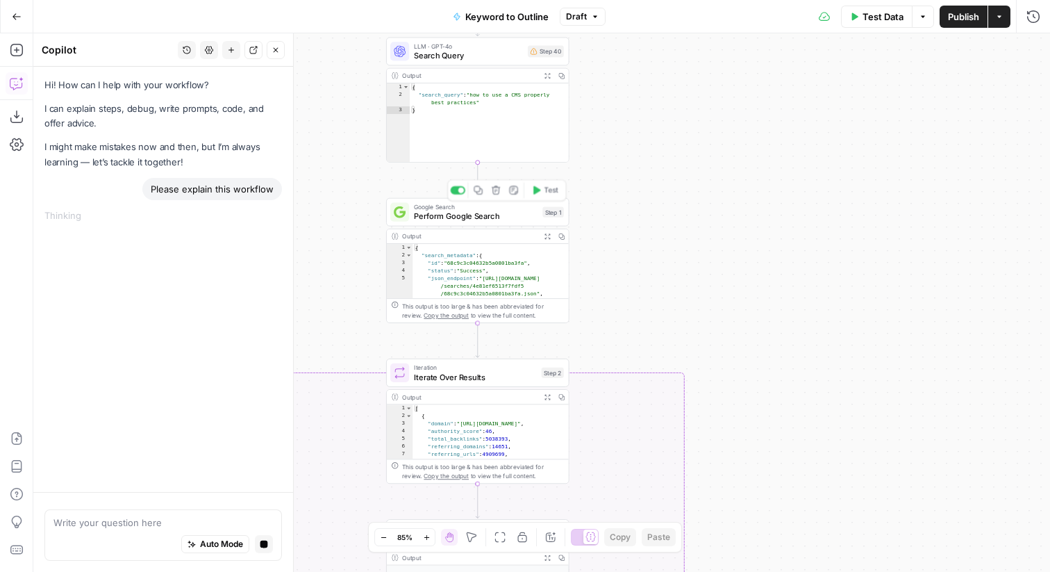
click at [503, 208] on span "Google Search" at bounding box center [476, 207] width 124 height 10
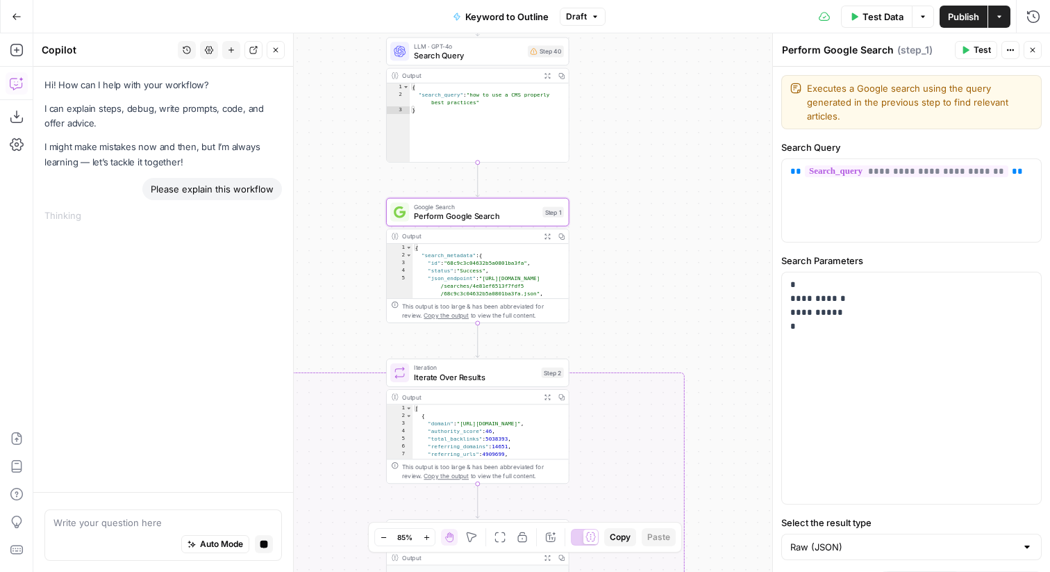
click at [1035, 42] on button "Close" at bounding box center [1033, 50] width 18 height 18
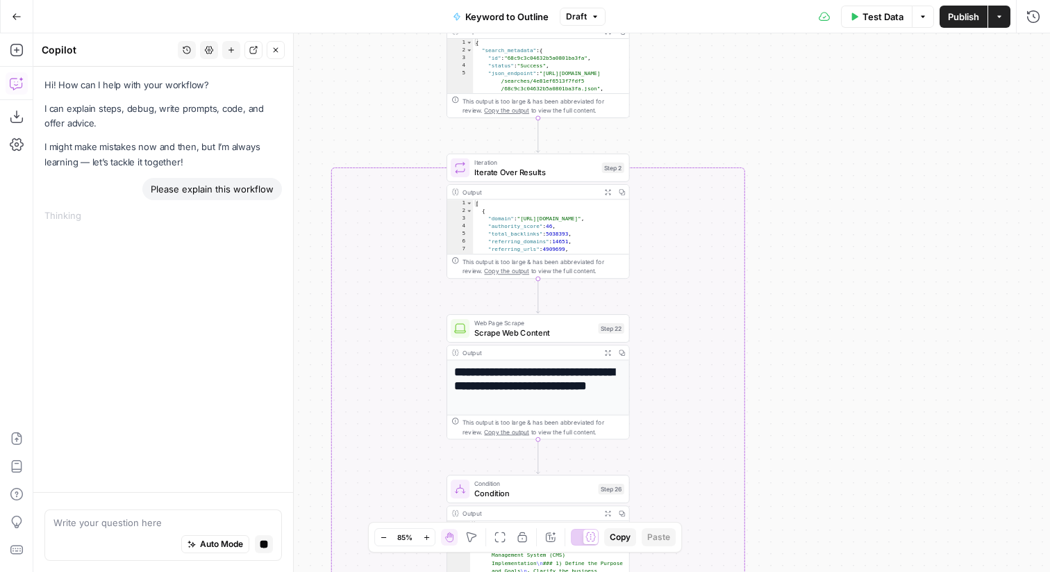
drag, startPoint x: 721, startPoint y: 197, endPoint x: 783, endPoint y: -6, distance: 212.2
click at [783, 0] on html "Webflow New Home Browse Insights Opportunities Your Data Flightpath Recent Grid…" at bounding box center [525, 286] width 1050 height 572
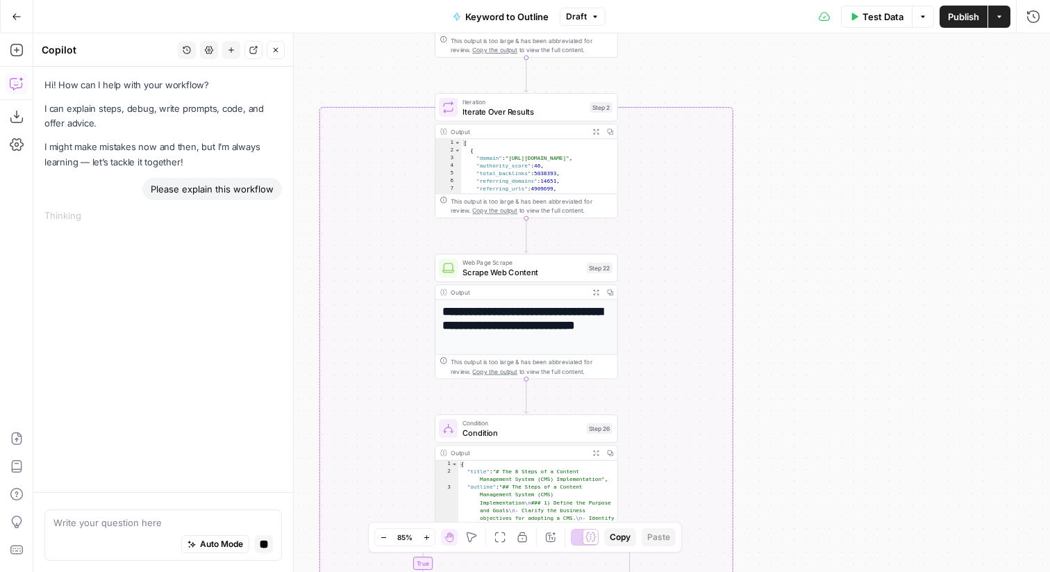
drag, startPoint x: 794, startPoint y: 282, endPoint x: 781, endPoint y: 219, distance: 63.9
click at [781, 219] on div "true false Workflow Input Settings Inputs LLM · GPT-4o Search Query Step 40 Out…" at bounding box center [541, 302] width 1017 height 538
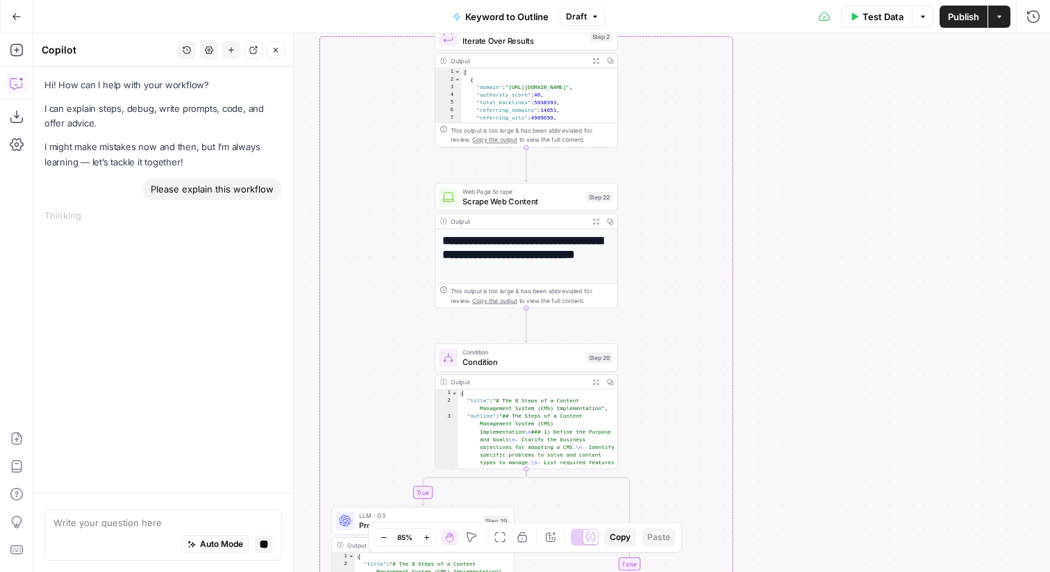
drag, startPoint x: 791, startPoint y: 242, endPoint x: 791, endPoint y: 170, distance: 71.5
click at [791, 170] on div "true false Workflow Input Settings Inputs LLM · GPT-4o Search Query Step 40 Out…" at bounding box center [541, 302] width 1017 height 538
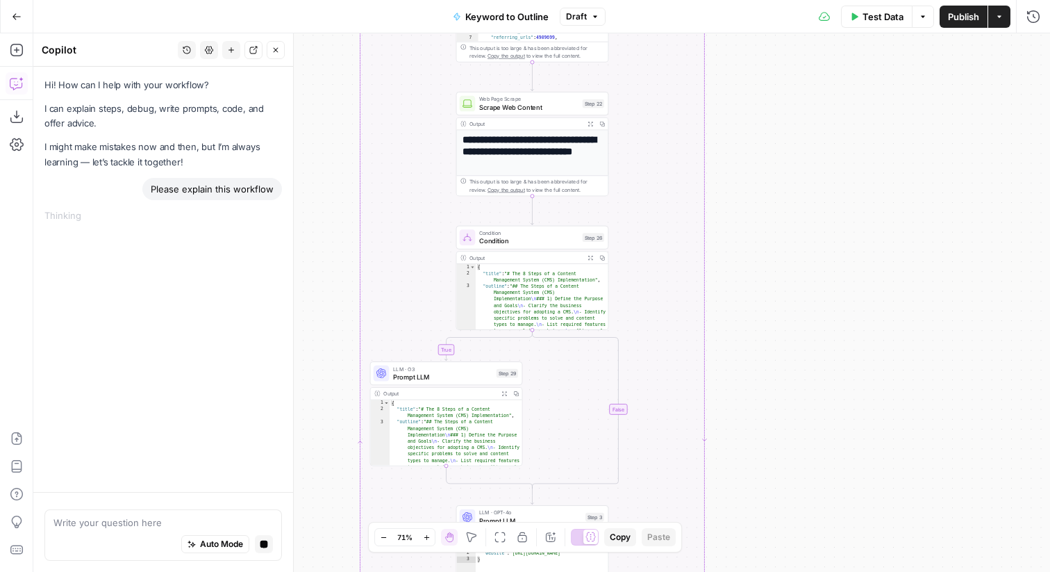
drag, startPoint x: 774, startPoint y: 233, endPoint x: 778, endPoint y: 103, distance: 130.6
click at [778, 102] on div "true false Workflow Input Settings Inputs LLM · GPT-4o Search Query Step 40 Out…" at bounding box center [541, 302] width 1017 height 538
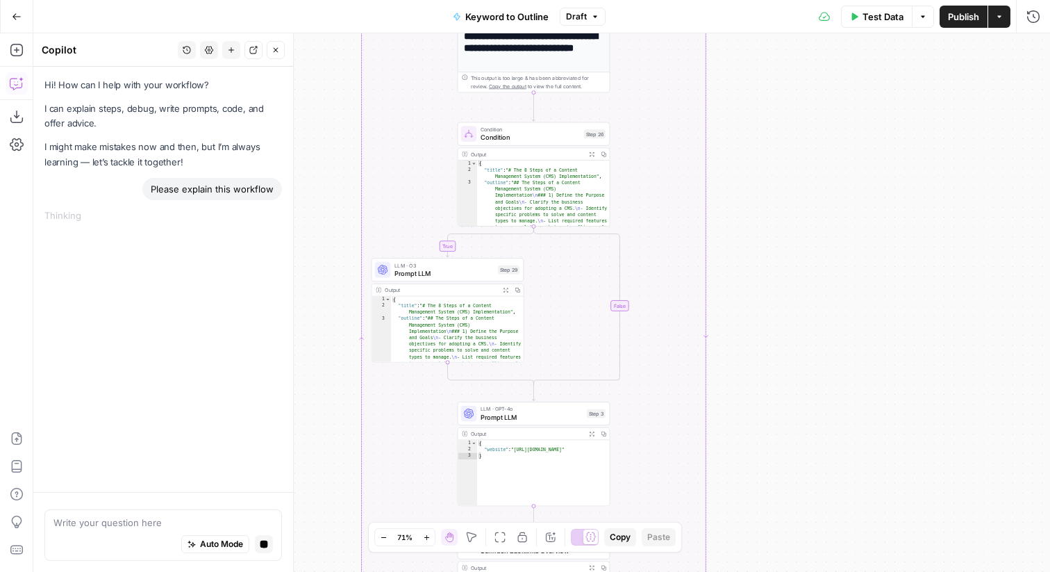
drag, startPoint x: 756, startPoint y: 226, endPoint x: 754, endPoint y: 84, distance: 142.4
click at [754, 84] on div "true false Workflow Input Settings Inputs LLM · GPT-4o Search Query Step 40 Out…" at bounding box center [541, 302] width 1017 height 538
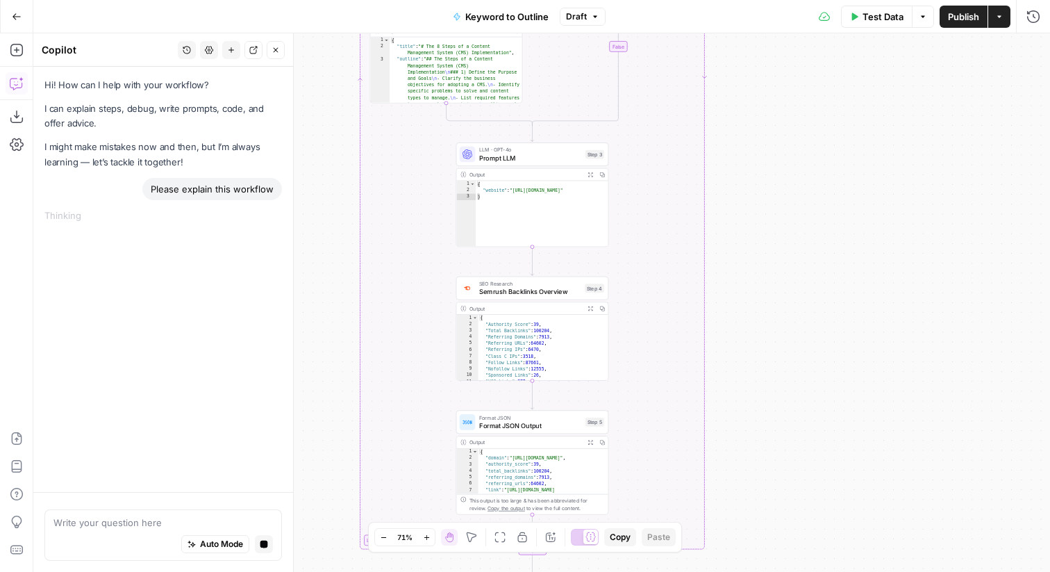
drag, startPoint x: 794, startPoint y: 272, endPoint x: 793, endPoint y: 73, distance: 198.6
click at [793, 72] on div "true false Workflow Input Settings Inputs LLM · GPT-4o Search Query Step 40 Out…" at bounding box center [541, 302] width 1017 height 538
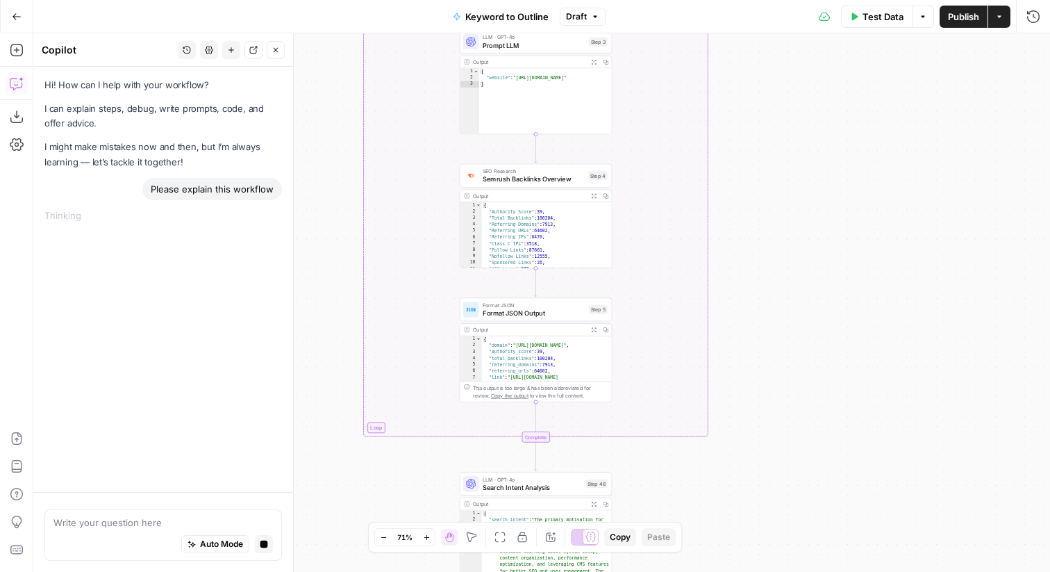
drag, startPoint x: 719, startPoint y: 317, endPoint x: 724, endPoint y: 205, distance: 112.6
click at [724, 205] on div "true false Workflow Input Settings Inputs LLM · GPT-4o Search Query Step 40 Out…" at bounding box center [541, 302] width 1017 height 538
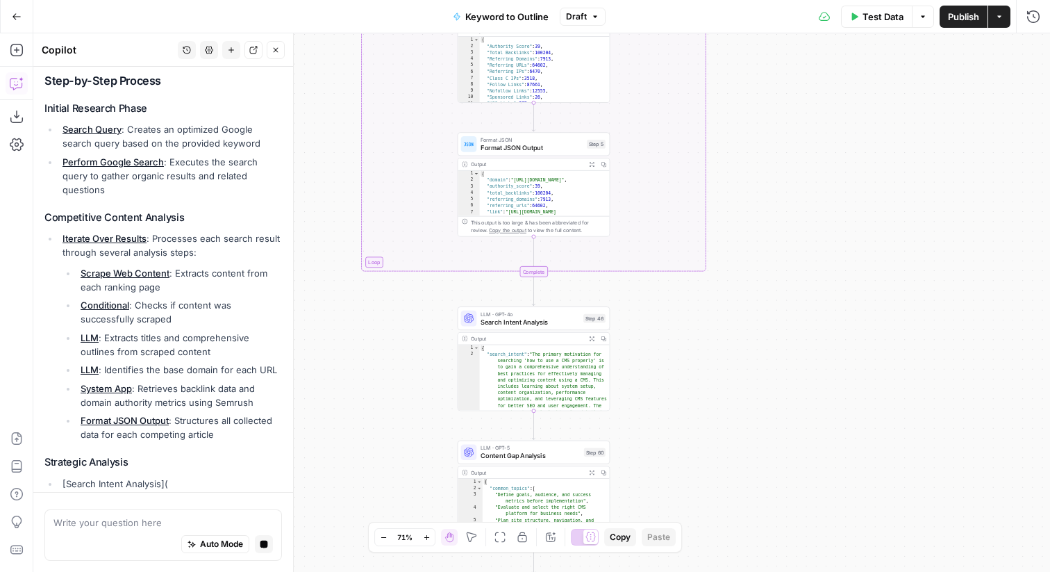
drag, startPoint x: 776, startPoint y: 250, endPoint x: 776, endPoint y: 23, distance: 227.1
click at [776, 23] on div "Go Back Keyword to Outline Draft Test Data Options Publish Actions Run History …" at bounding box center [525, 286] width 1050 height 572
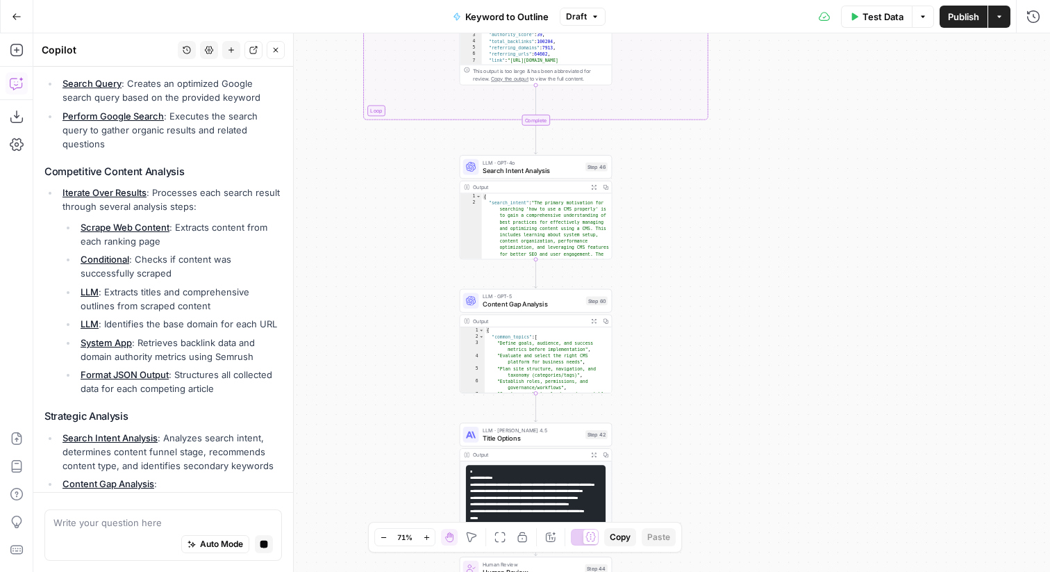
drag, startPoint x: 686, startPoint y: 288, endPoint x: 686, endPoint y: 199, distance: 88.9
click at [686, 198] on div "true false Workflow Input Settings Inputs LLM · GPT-4o Search Query Step 40 Out…" at bounding box center [541, 302] width 1017 height 538
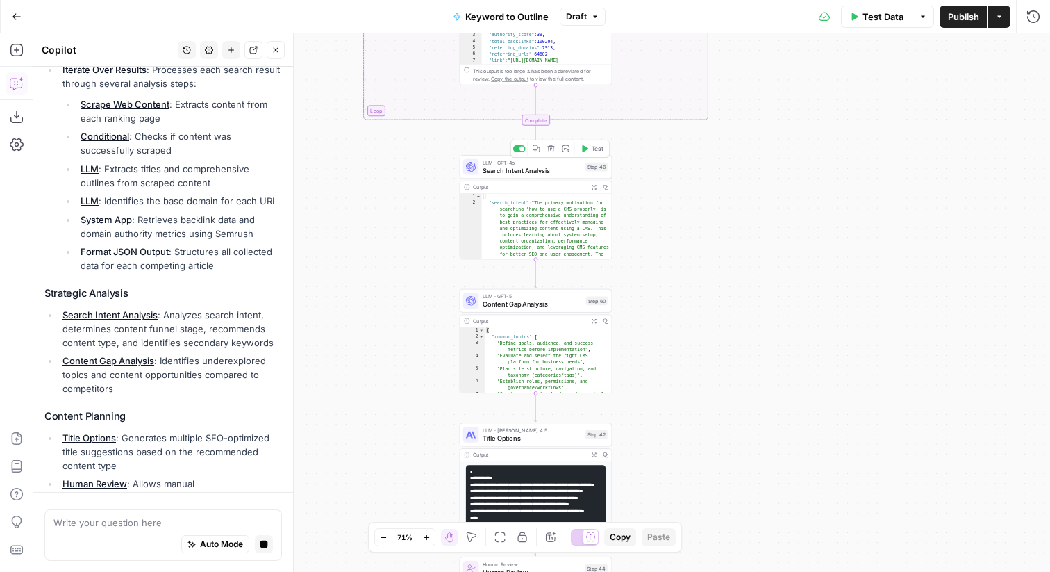
scroll to position [533, 0]
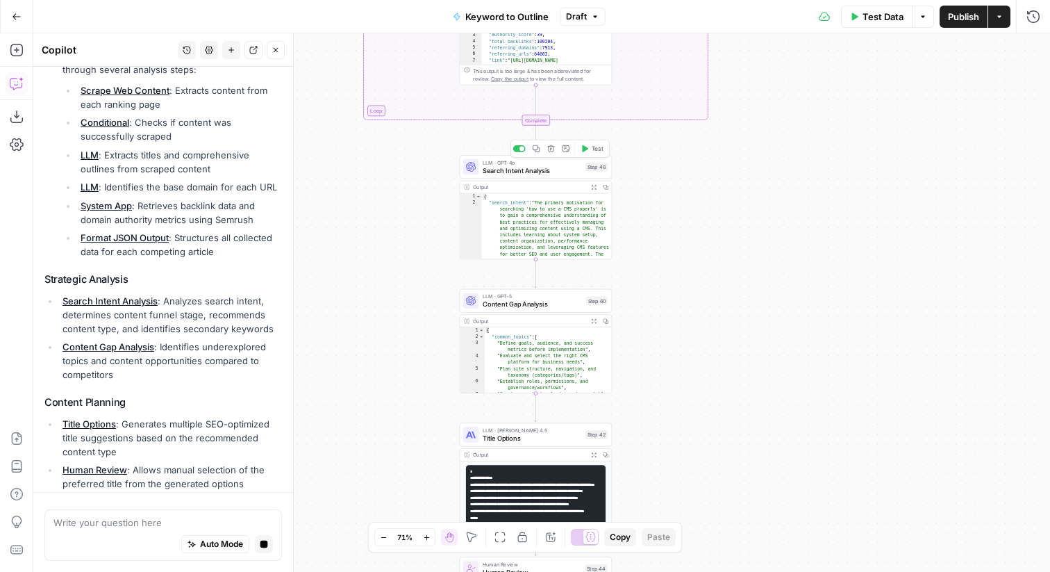
click at [524, 172] on span "Search Intent Analysis" at bounding box center [532, 170] width 99 height 10
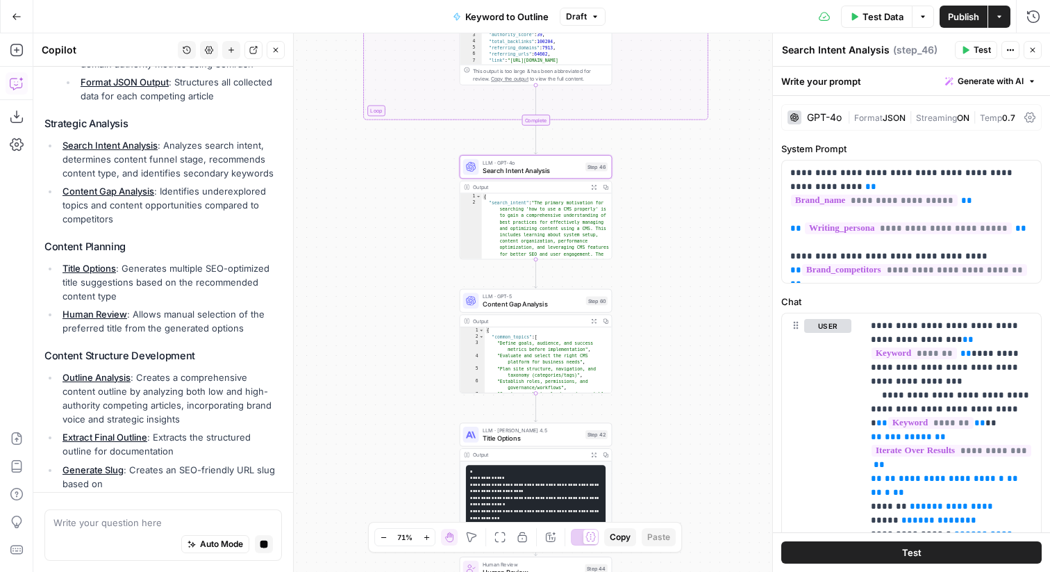
scroll to position [738, 0]
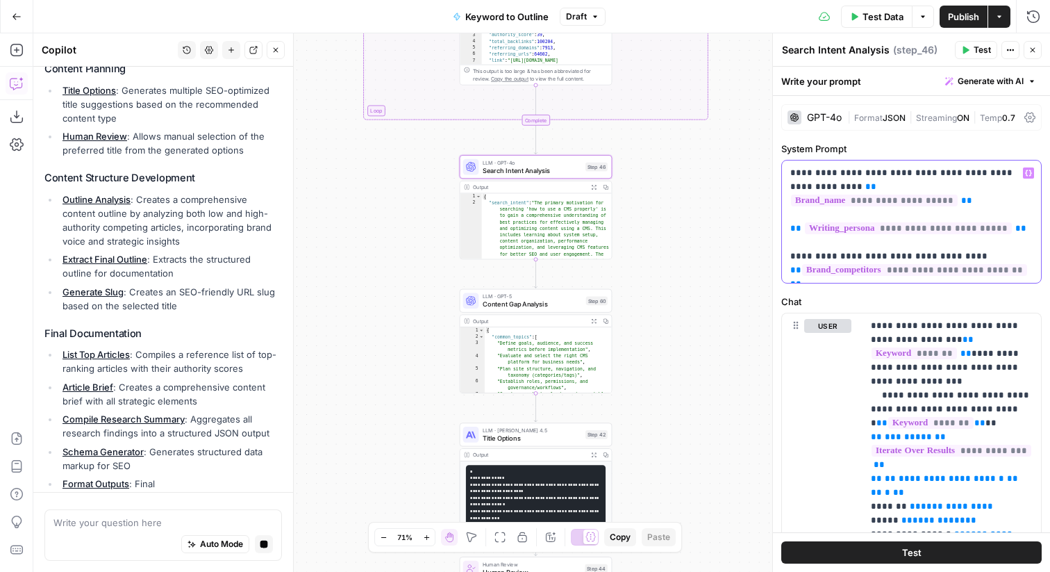
click at [969, 179] on p "**********" at bounding box center [911, 221] width 242 height 111
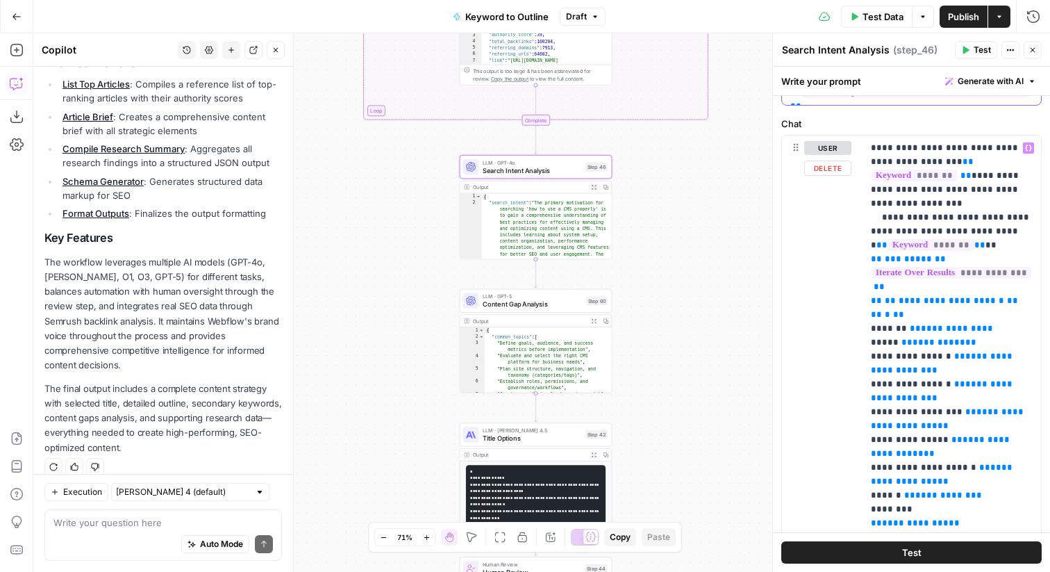
scroll to position [0, 0]
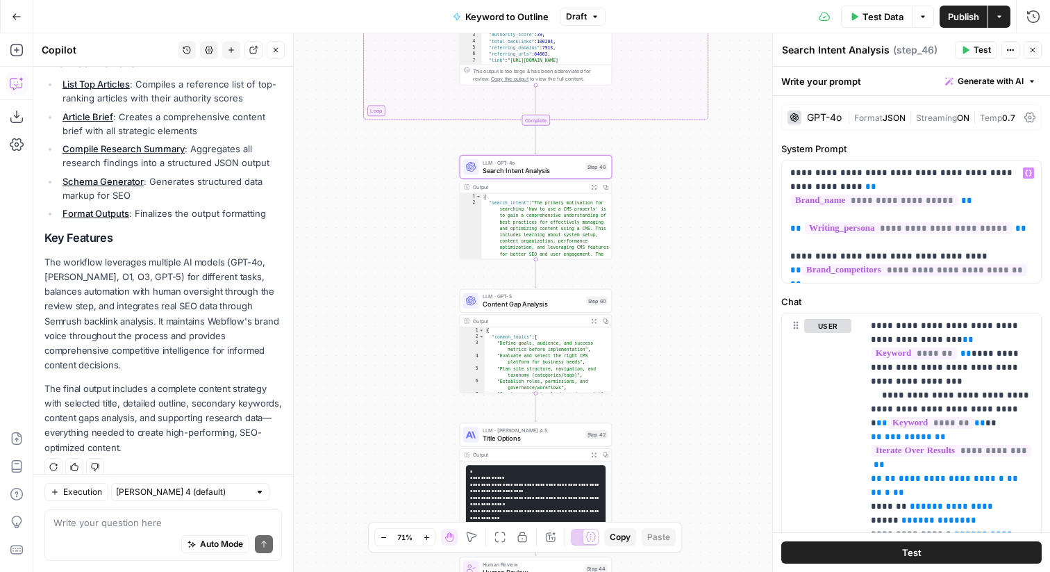
click at [817, 117] on div "GPT-4o" at bounding box center [824, 118] width 35 height 10
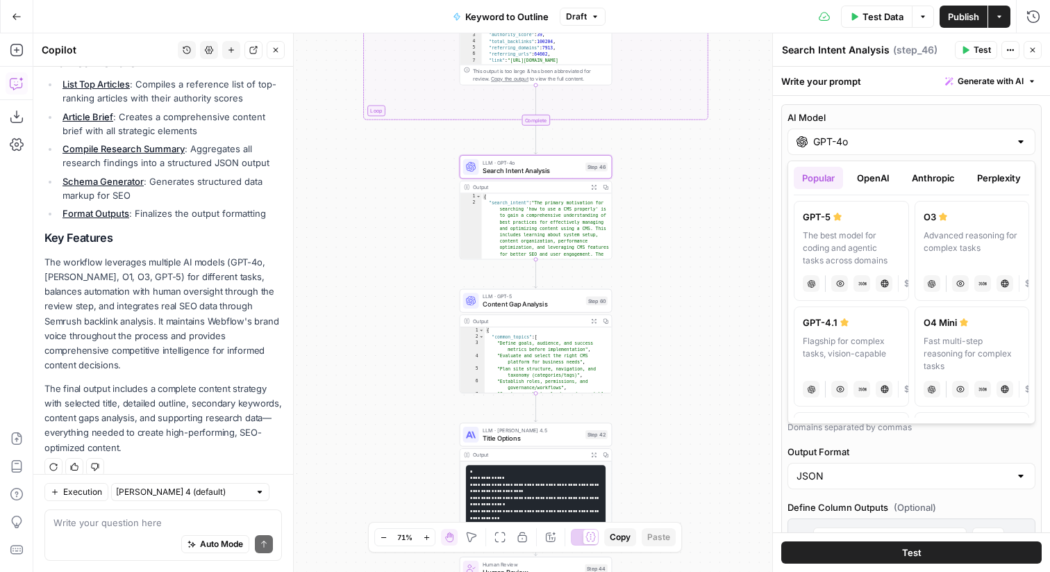
click at [883, 149] on div "GPT-4o" at bounding box center [912, 141] width 248 height 26
click at [883, 183] on button "OpenAI" at bounding box center [873, 178] width 49 height 22
click at [919, 174] on button "Anthropic" at bounding box center [933, 178] width 60 height 22
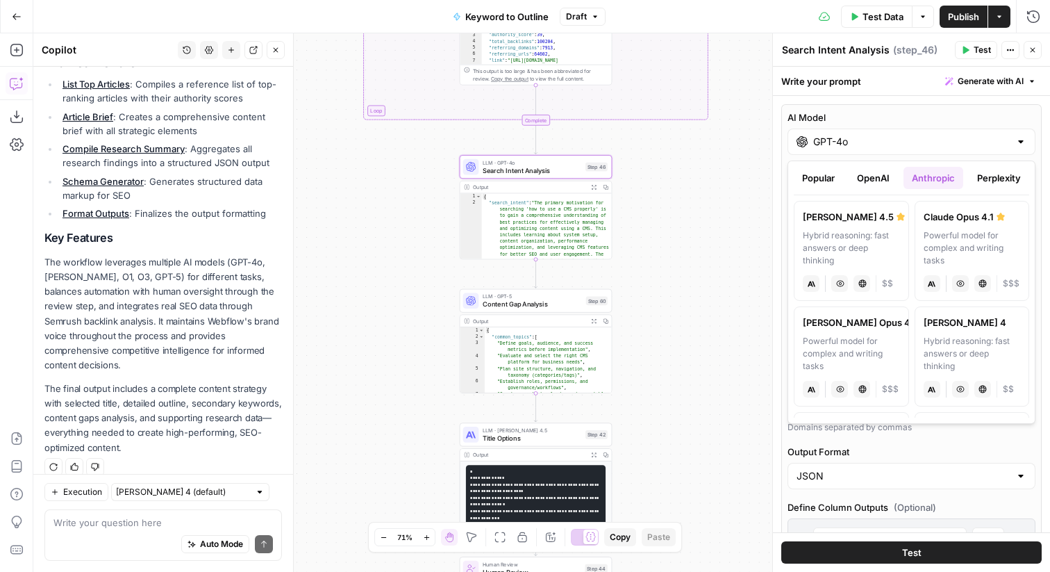
click at [986, 182] on button "Perplexity" at bounding box center [999, 178] width 60 height 22
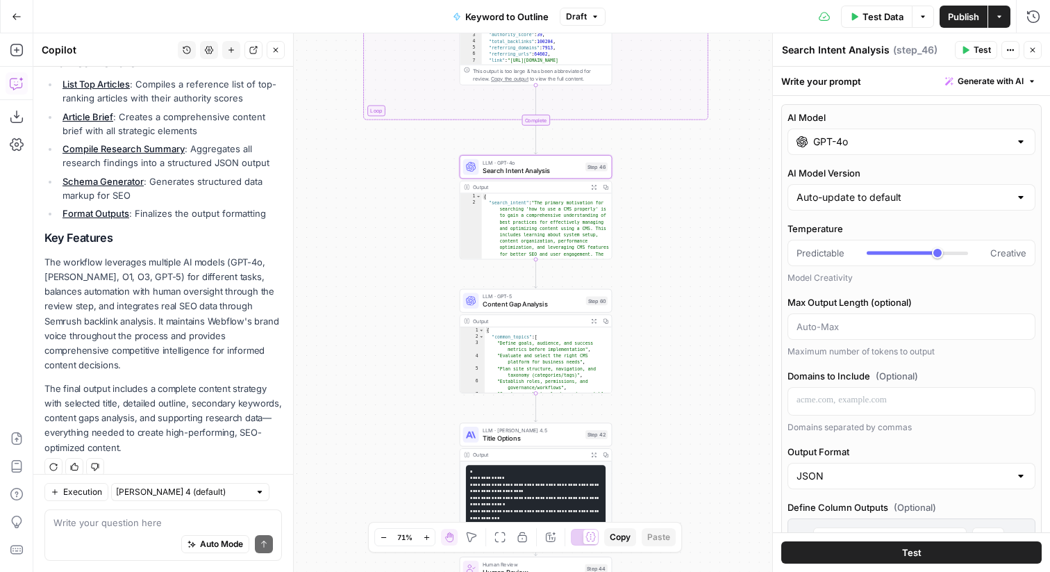
click at [1033, 46] on icon "button" at bounding box center [1032, 50] width 8 height 8
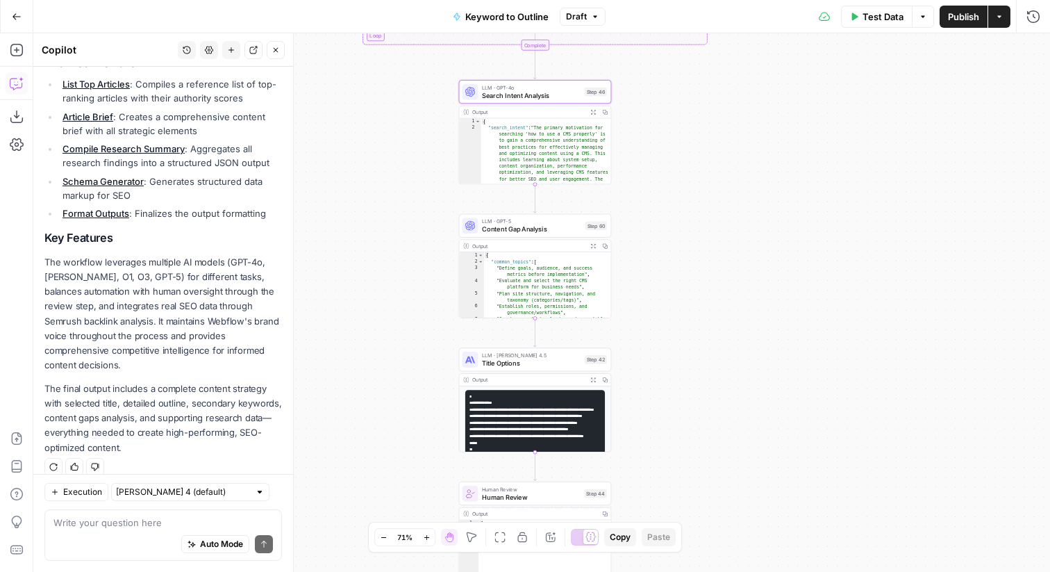
drag, startPoint x: 785, startPoint y: 151, endPoint x: 786, endPoint y: 72, distance: 79.9
click at [786, 72] on div "true false Workflow Input Settings Inputs LLM · GPT-4o Search Query Step 40 Out…" at bounding box center [541, 302] width 1017 height 538
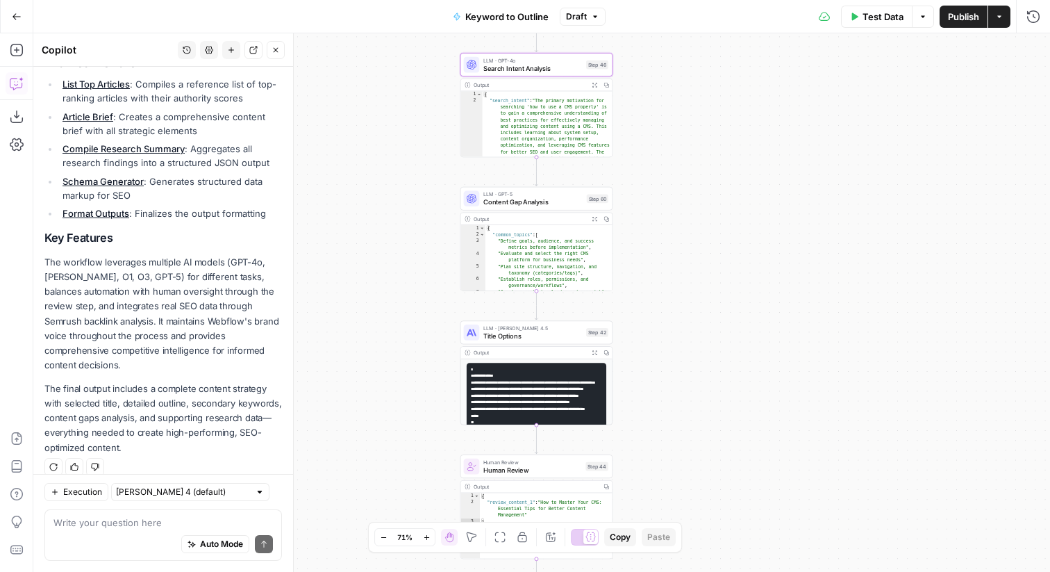
click at [514, 205] on span "Content Gap Analysis" at bounding box center [532, 202] width 99 height 10
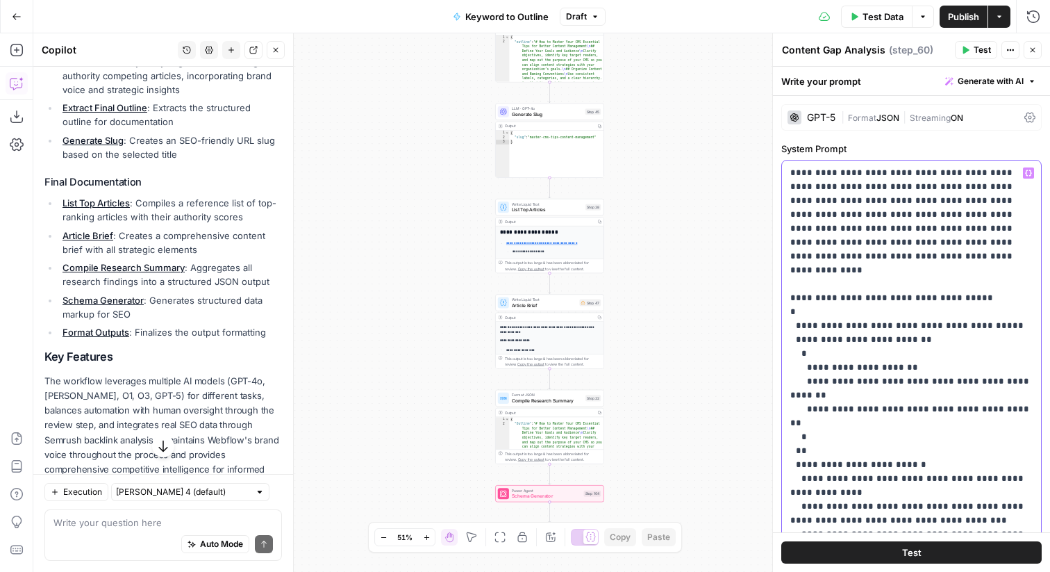
drag, startPoint x: 791, startPoint y: 174, endPoint x: 943, endPoint y: 173, distance: 152.1
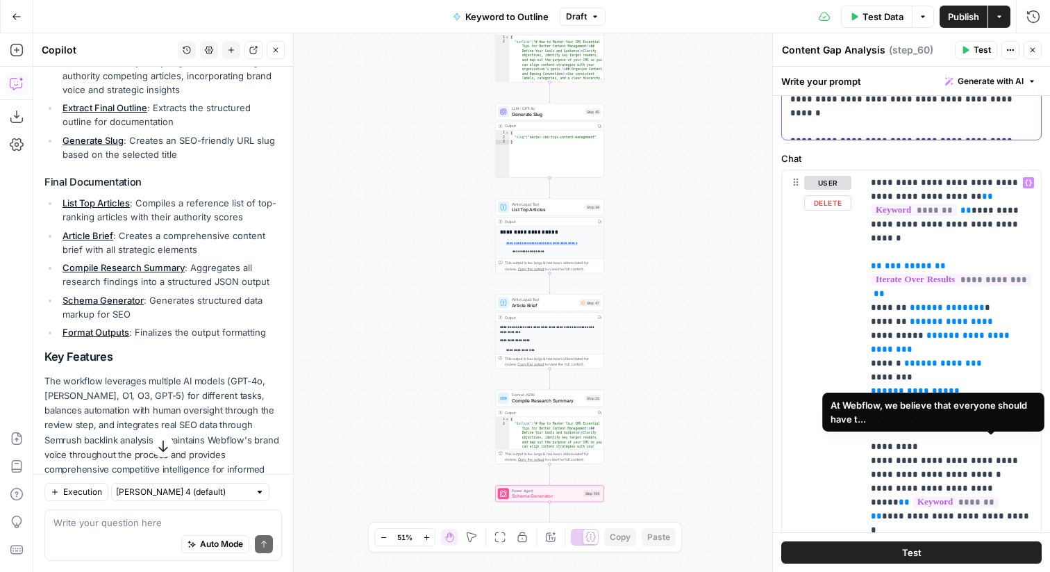
scroll to position [497, 0]
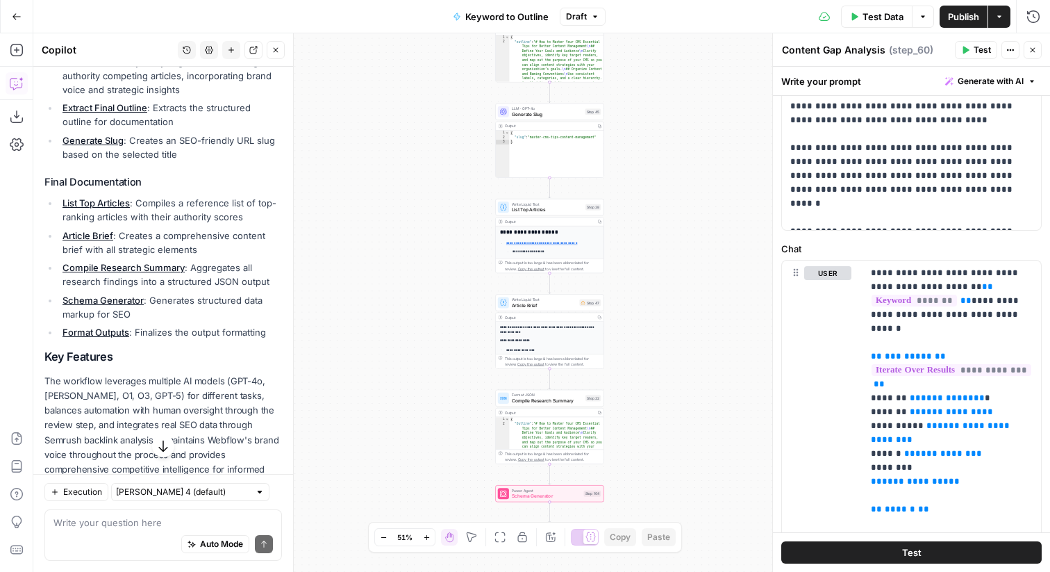
click at [1035, 49] on icon "button" at bounding box center [1032, 50] width 8 height 8
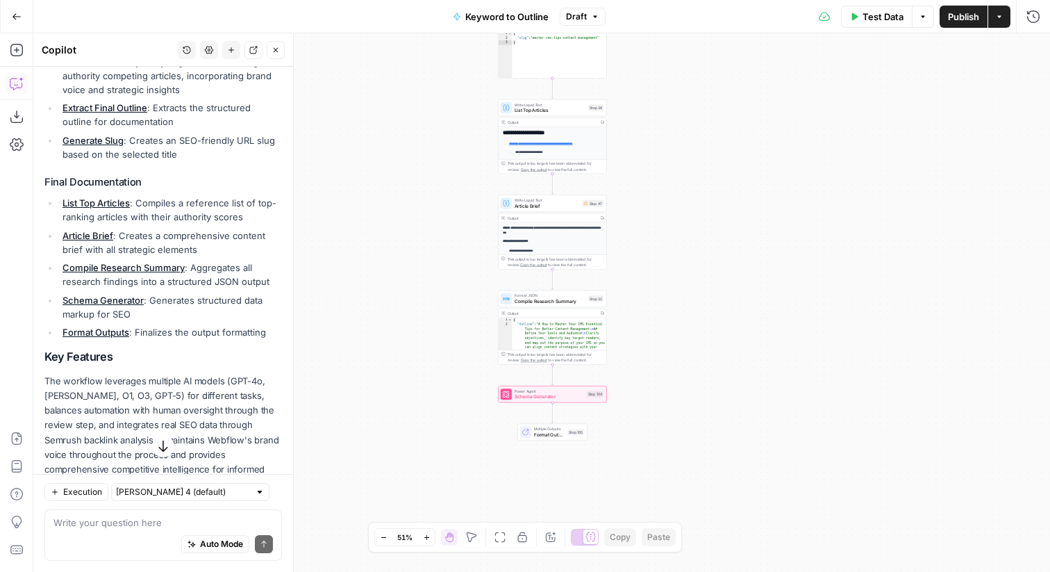
drag, startPoint x: 760, startPoint y: 209, endPoint x: 767, endPoint y: 101, distance: 108.6
click at [767, 99] on div "true false Workflow Input Settings Inputs LLM · GPT-4o Search Query Step 40 Out…" at bounding box center [541, 302] width 1017 height 538
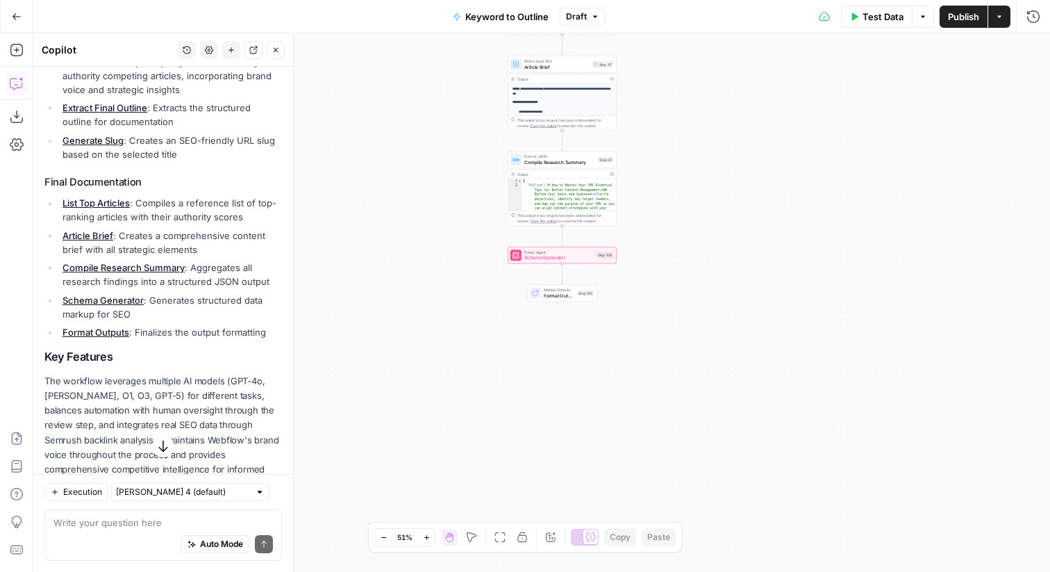
drag, startPoint x: 743, startPoint y: 131, endPoint x: 751, endPoint y: -26, distance: 157.8
click at [751, 0] on html "Webflow New Home Browse Insights Opportunities Your Data Flightpath Recent Grid…" at bounding box center [525, 286] width 1050 height 572
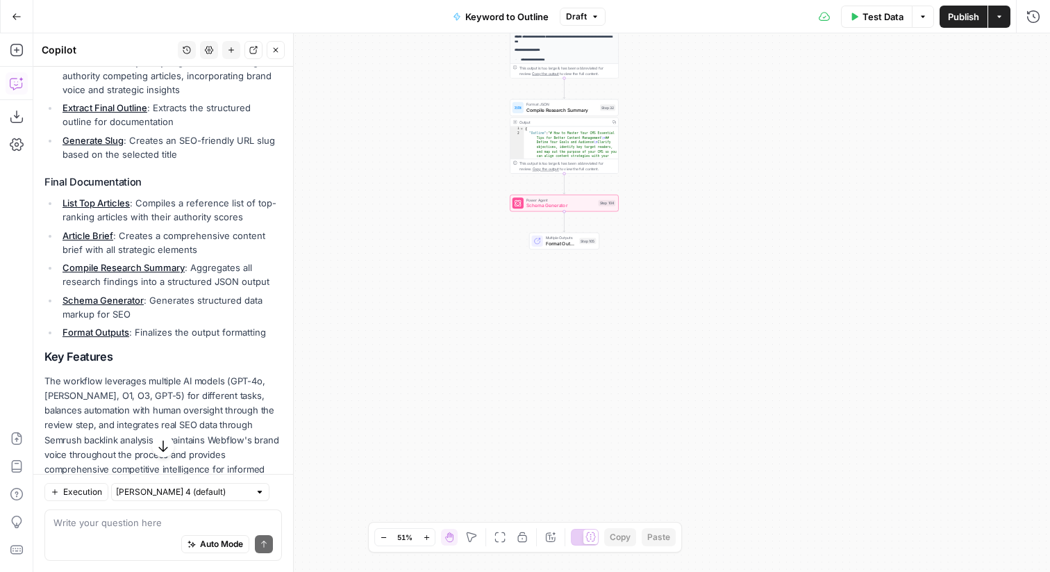
drag, startPoint x: 705, startPoint y: 138, endPoint x: 705, endPoint y: 116, distance: 22.2
click at [705, 116] on div "true false Workflow Input Settings Inputs LLM · GPT-4o Search Query Step 40 Out…" at bounding box center [541, 302] width 1017 height 538
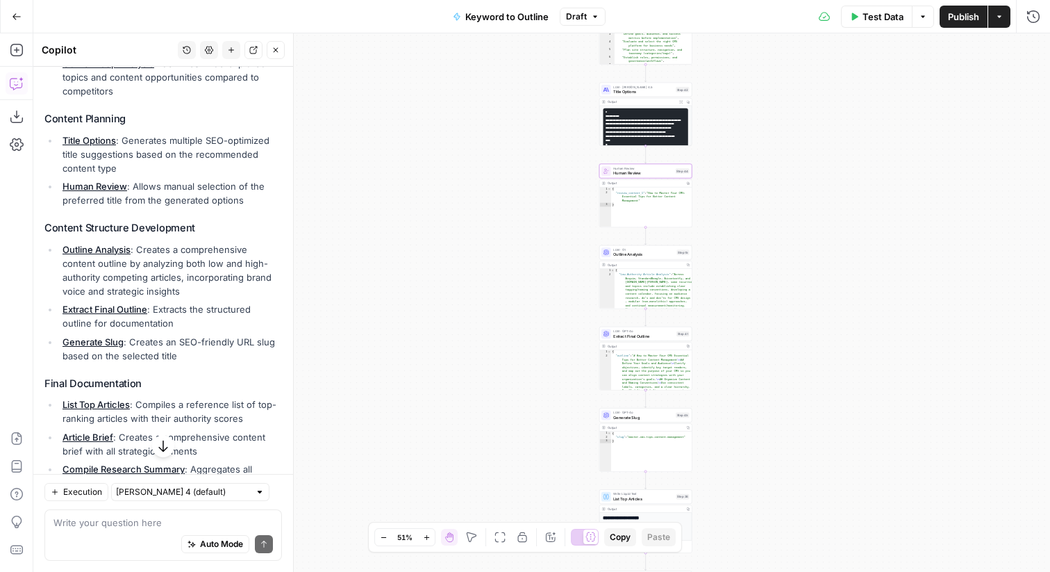
click at [92, 181] on link "Human Review" at bounding box center [95, 186] width 65 height 11
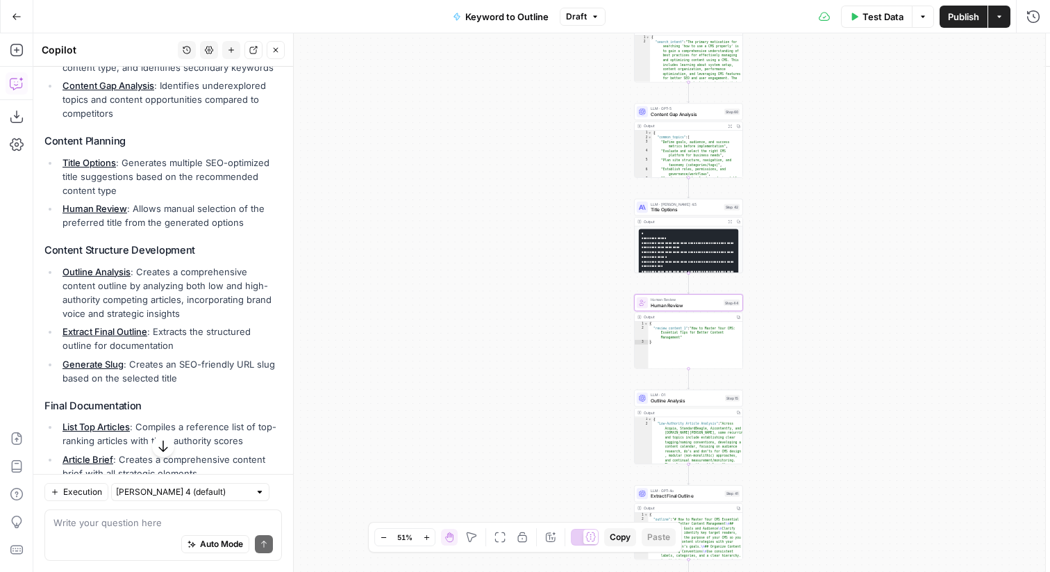
scroll to position [839, 0]
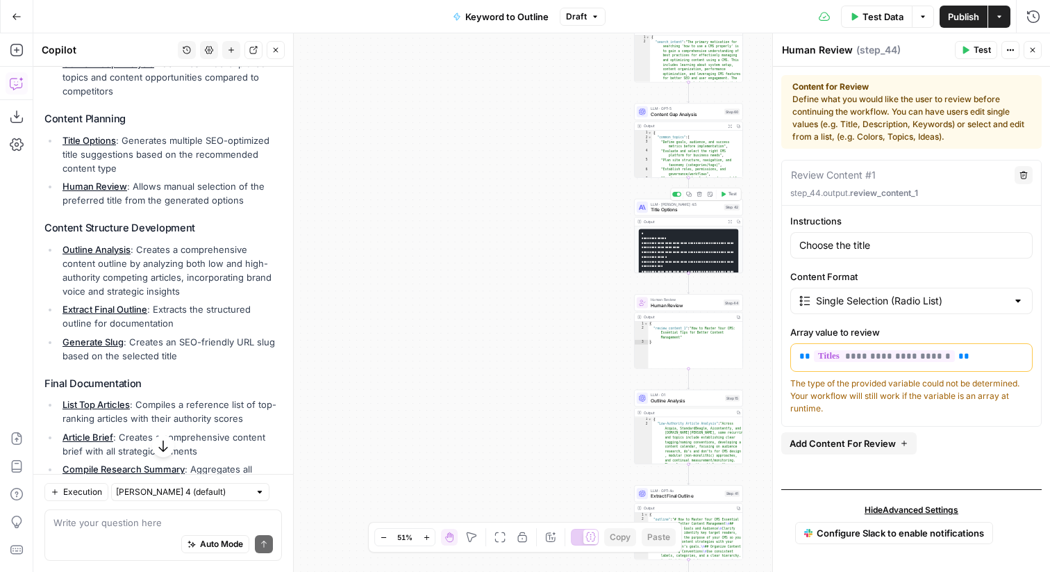
click at [650, 213] on div "LLM · Claude Sonnet 4.5 Title Options Step 42 Copy step Delete step Add Note Te…" at bounding box center [688, 207] width 109 height 17
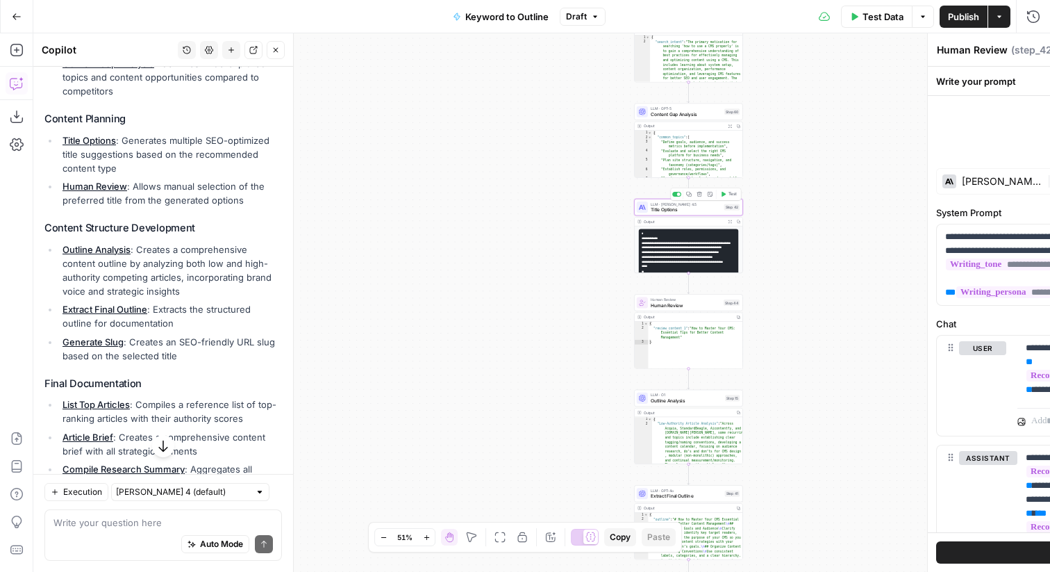
type textarea "Title Options"
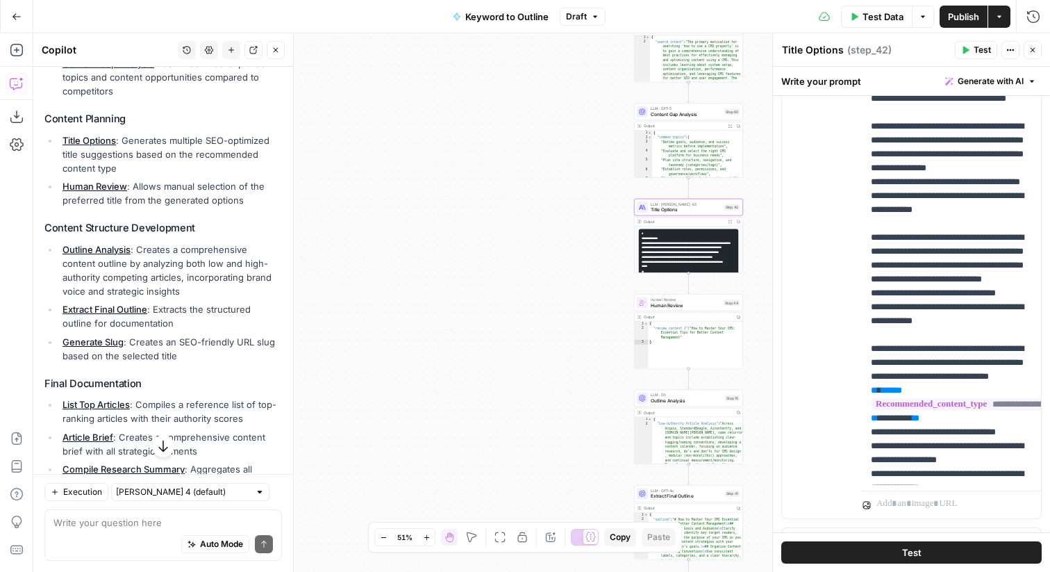
scroll to position [508, 0]
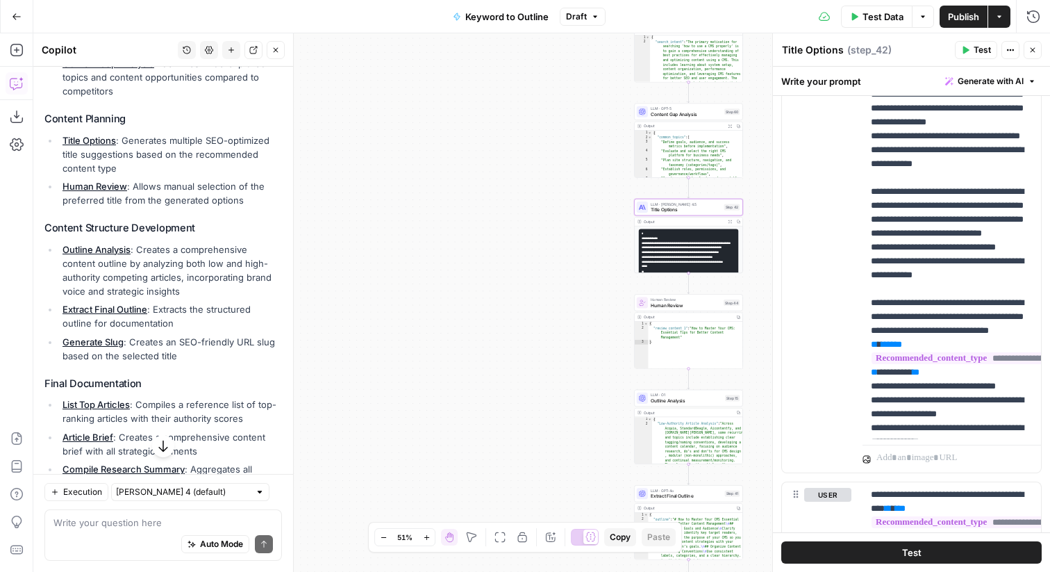
click at [1031, 57] on button "Close" at bounding box center [1033, 50] width 18 height 18
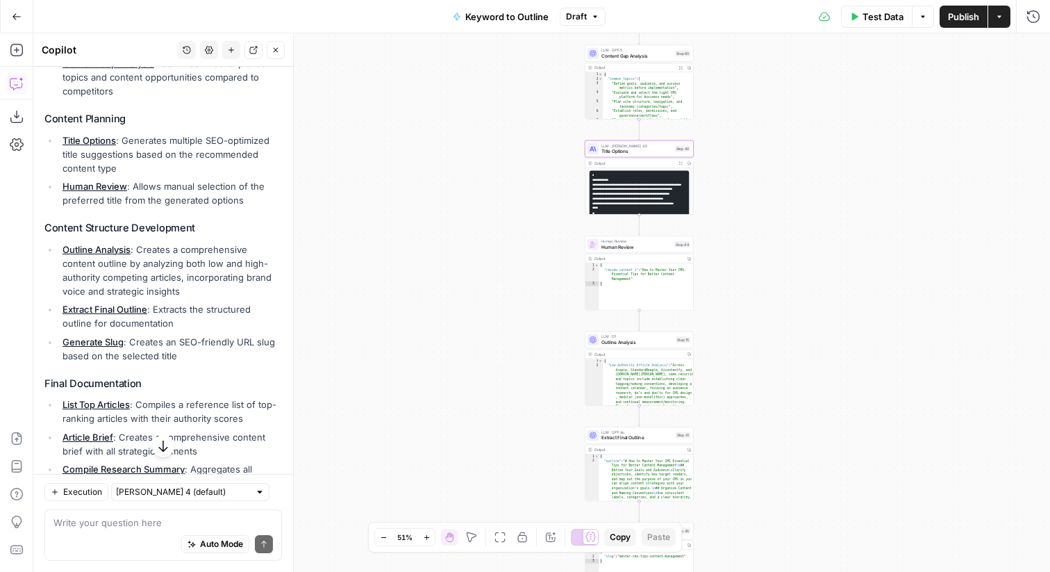
drag, startPoint x: 459, startPoint y: 146, endPoint x: 407, endPoint y: 85, distance: 80.3
click at [405, 85] on div "true false Workflow Input Settings Inputs LLM · GPT-4o Search Query Step 40 Out…" at bounding box center [541, 302] width 1017 height 538
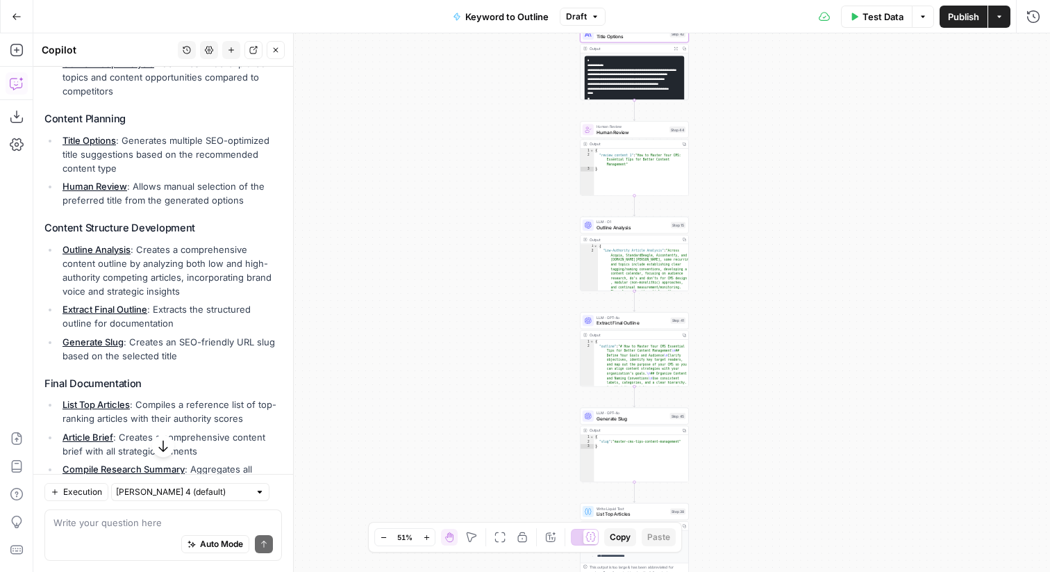
drag, startPoint x: 378, startPoint y: 194, endPoint x: 377, endPoint y: 82, distance: 112.5
click at [377, 82] on div "true false Workflow Input Settings Inputs LLM · GPT-4o Search Query Step 40 Out…" at bounding box center [541, 302] width 1017 height 538
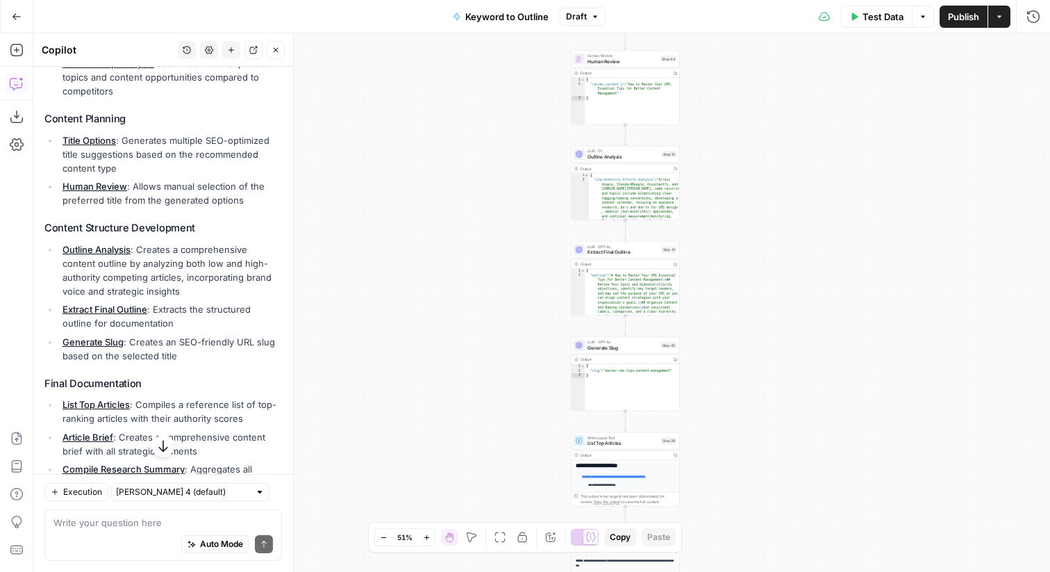
drag, startPoint x: 369, startPoint y: 139, endPoint x: 361, endPoint y: 67, distance: 72.0
click at [361, 67] on div "true false Workflow Input Settings Inputs LLM · GPT-4o Search Query Step 40 Out…" at bounding box center [541, 302] width 1017 height 538
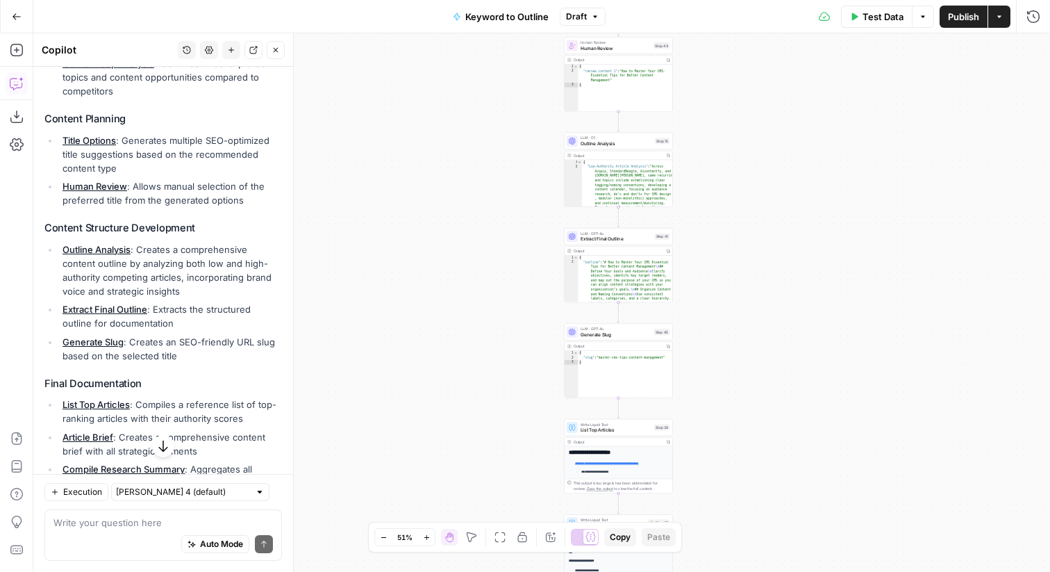
drag, startPoint x: 360, startPoint y: 128, endPoint x: 353, endPoint y: 115, distance: 15.5
click at [353, 115] on div "true false Workflow Input Settings Inputs LLM · GPT-4o Search Query Step 40 Out…" at bounding box center [541, 302] width 1017 height 538
click at [19, 56] on icon "button" at bounding box center [17, 50] width 14 height 14
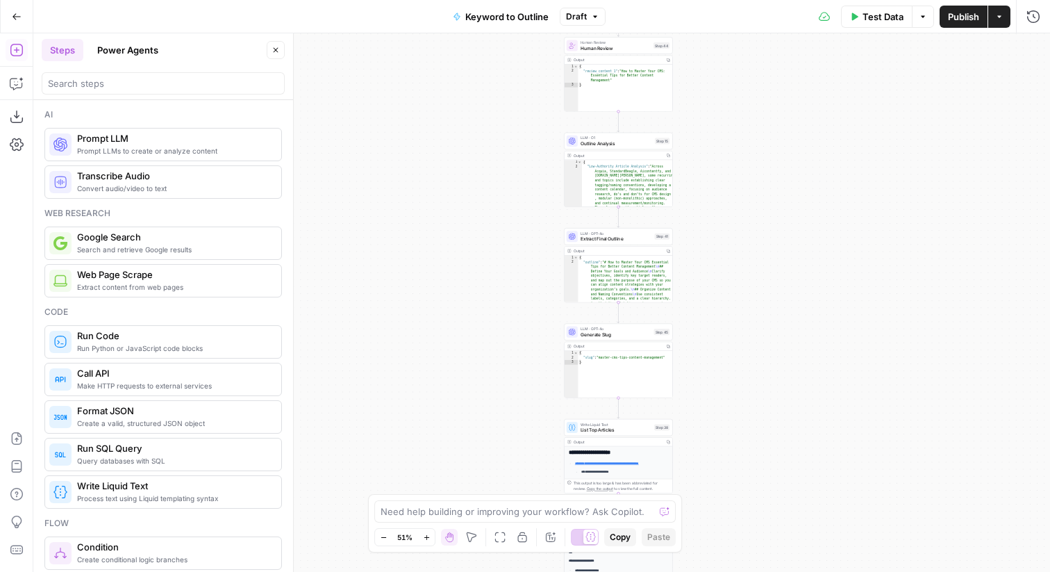
click at [138, 56] on button "Power Agents" at bounding box center [128, 50] width 78 height 22
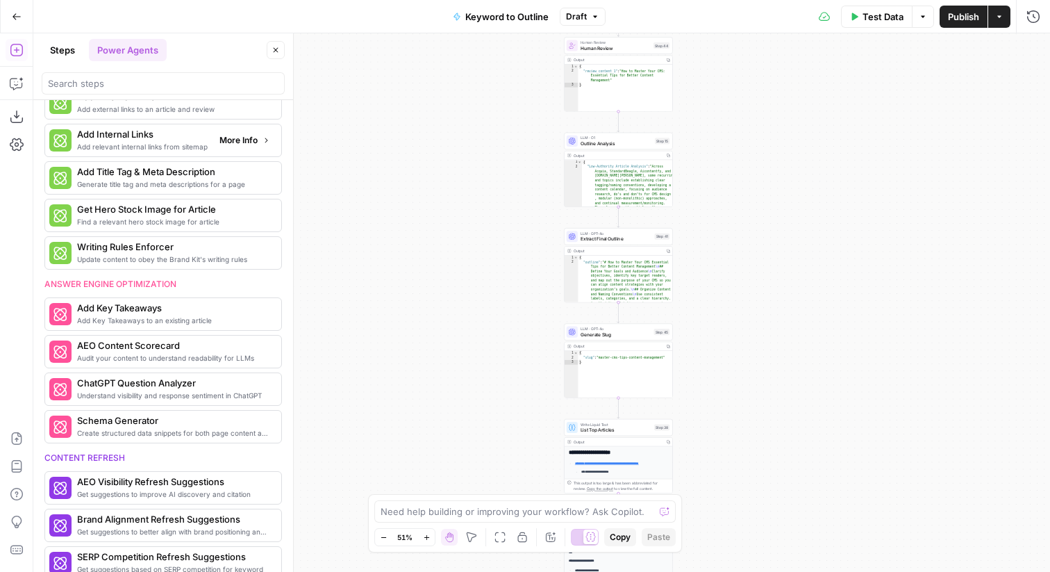
scroll to position [317, 0]
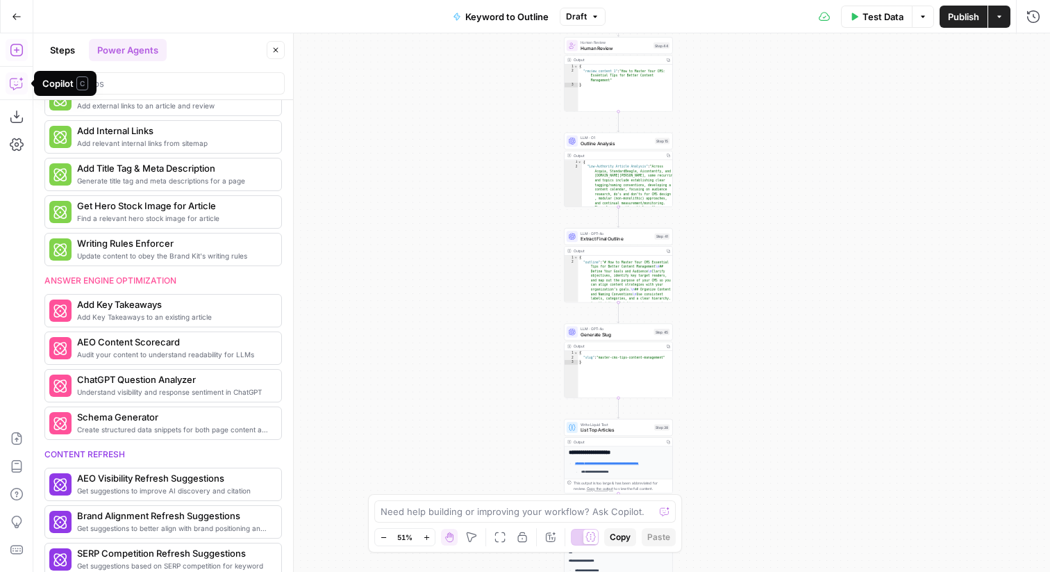
click at [17, 81] on icon "button" at bounding box center [17, 83] width 14 height 14
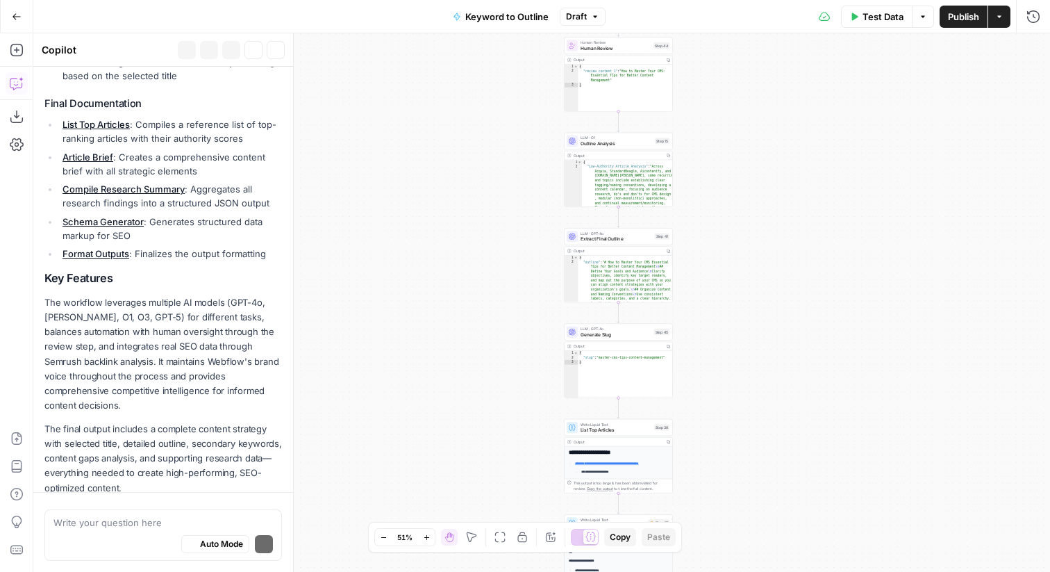
scroll to position [1159, 0]
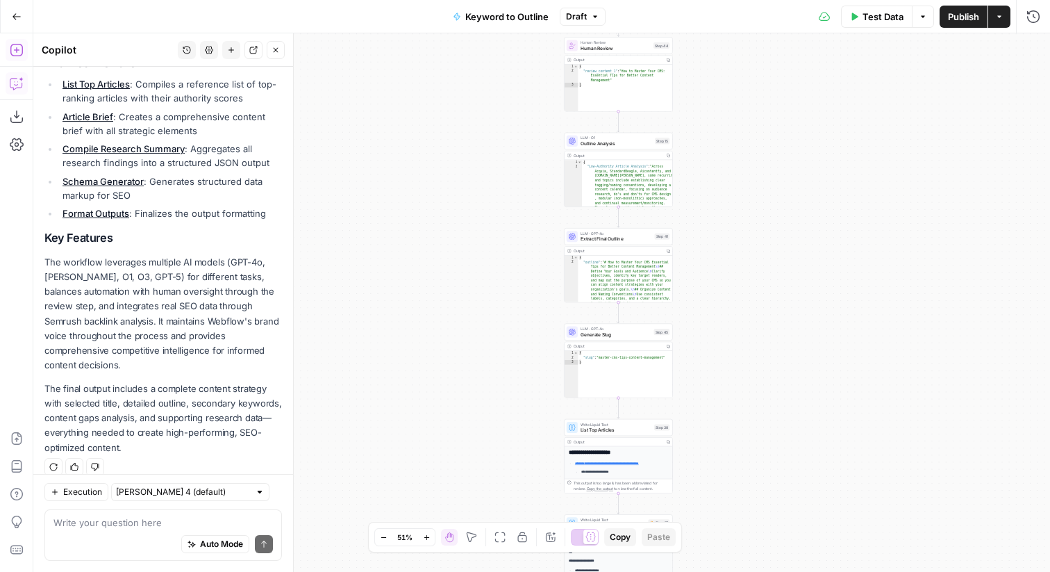
click at [21, 60] on button "Add Steps" at bounding box center [17, 50] width 22 height 22
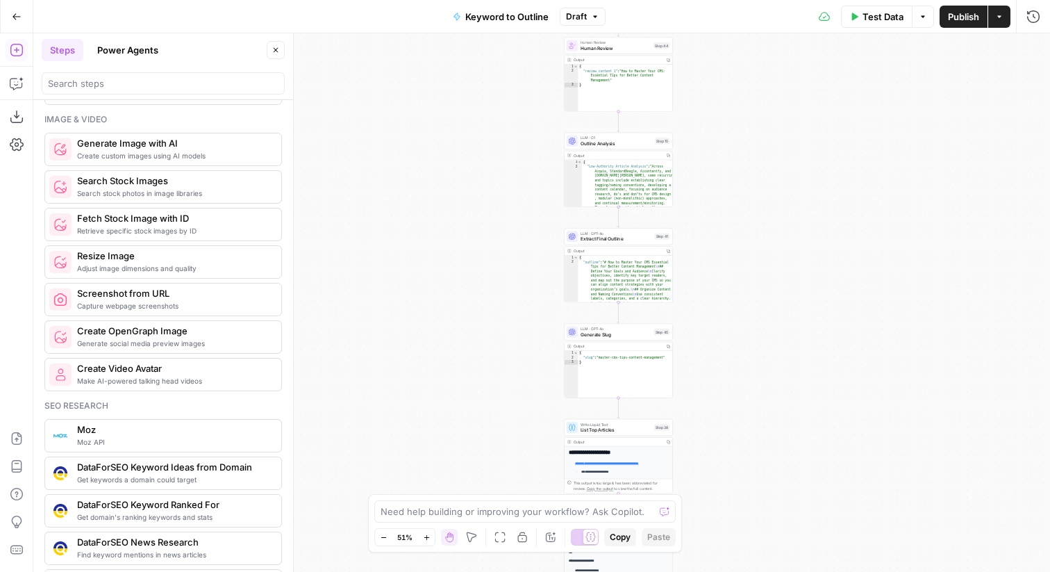
scroll to position [889, 0]
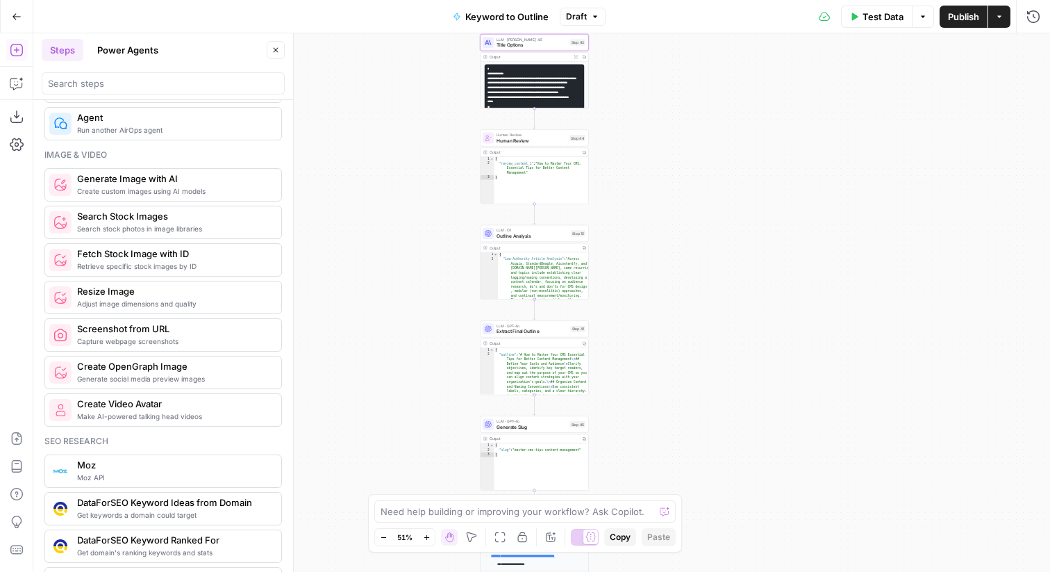
drag, startPoint x: 431, startPoint y: 157, endPoint x: 347, endPoint y: 249, distance: 124.9
click at [347, 249] on div "true false Workflow Input Settings Inputs LLM · GPT-4o Search Query Step 40 Out…" at bounding box center [541, 302] width 1017 height 538
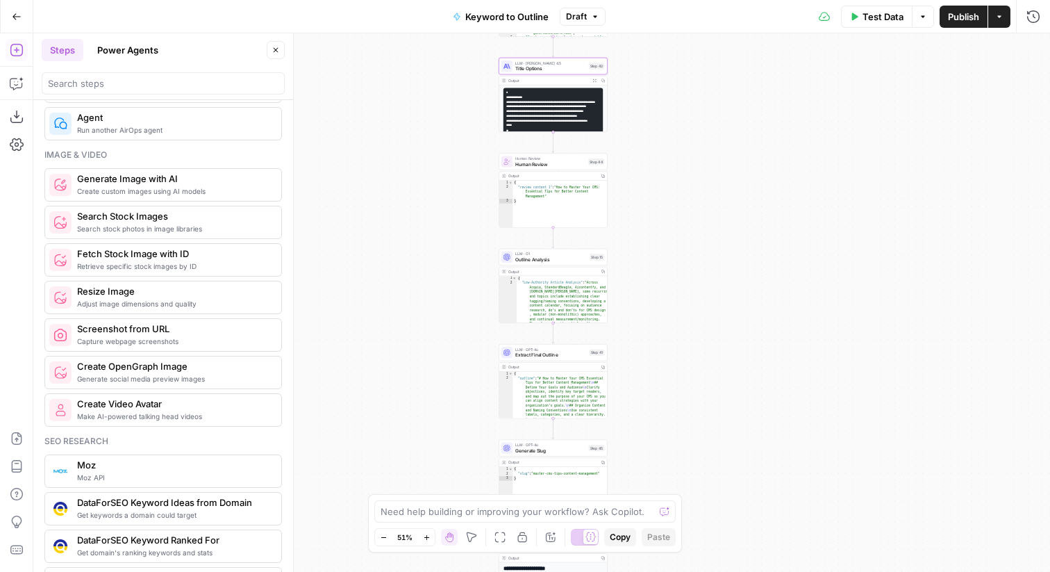
drag, startPoint x: 363, startPoint y: 235, endPoint x: 382, endPoint y: 259, distance: 30.2
click at [382, 259] on div "true false Workflow Input Settings Inputs LLM · GPT-4o Search Query Step 40 Out…" at bounding box center [541, 302] width 1017 height 538
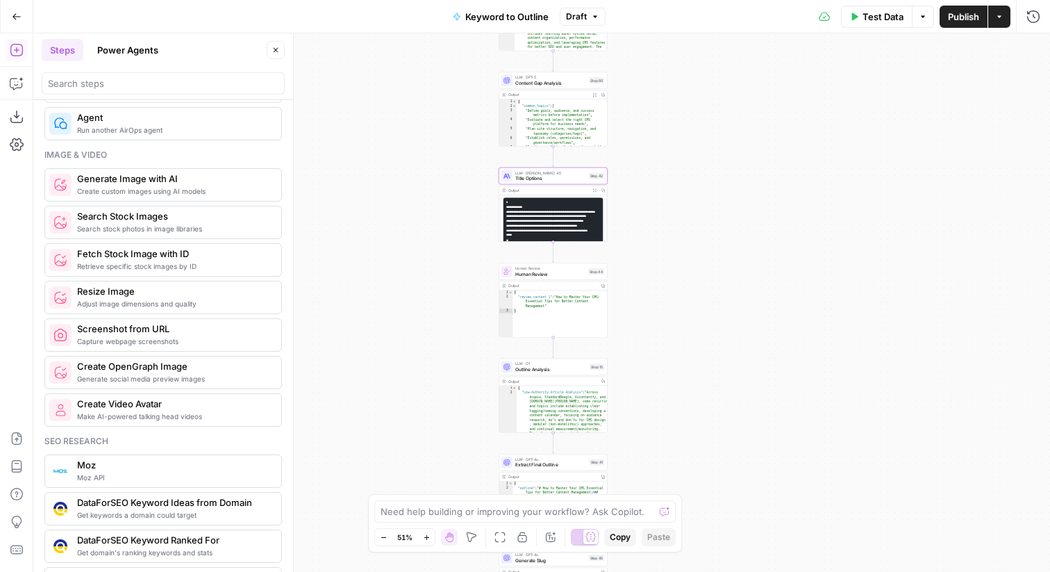
drag, startPoint x: 356, startPoint y: 76, endPoint x: 356, endPoint y: 187, distance: 111.1
click at [356, 187] on div "true false Workflow Input Settings Inputs LLM · GPT-4o Search Query Step 40 Out…" at bounding box center [541, 302] width 1017 height 538
